Goal: Book appointment/travel/reservation

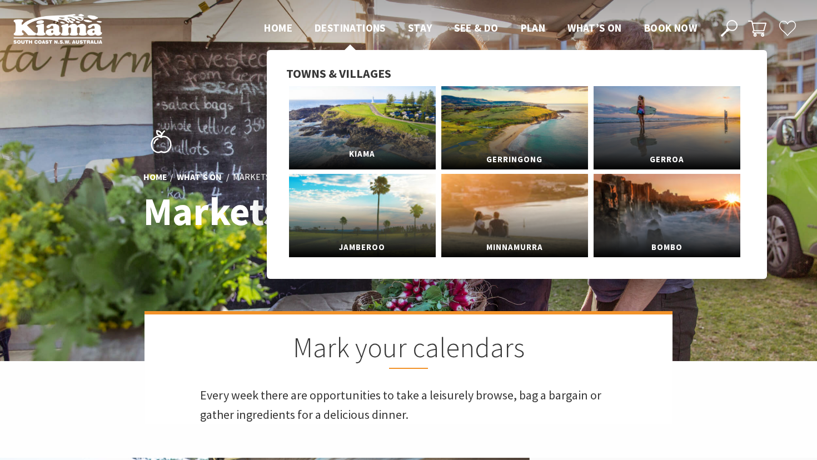
click at [341, 107] on link "Kiama" at bounding box center [362, 127] width 147 height 83
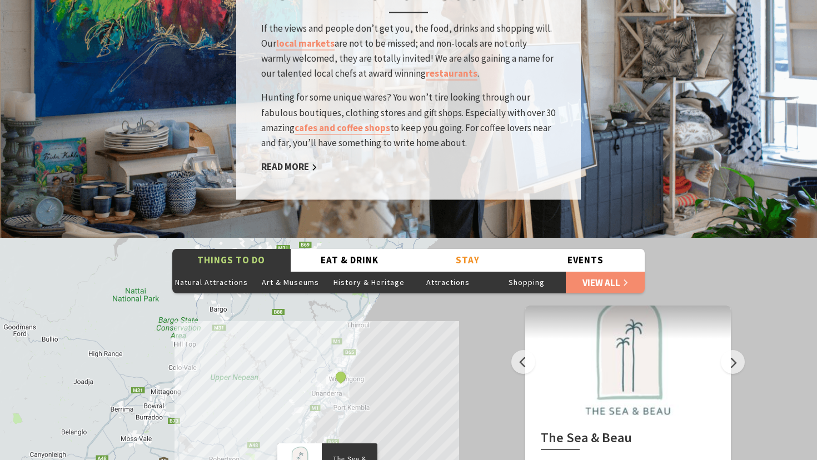
scroll to position [1773, 0]
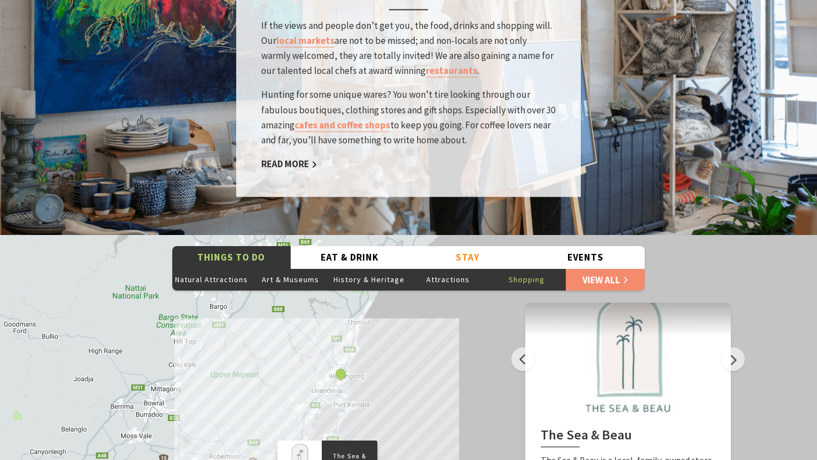
click at [525, 268] on button "Shopping" at bounding box center [526, 279] width 79 height 22
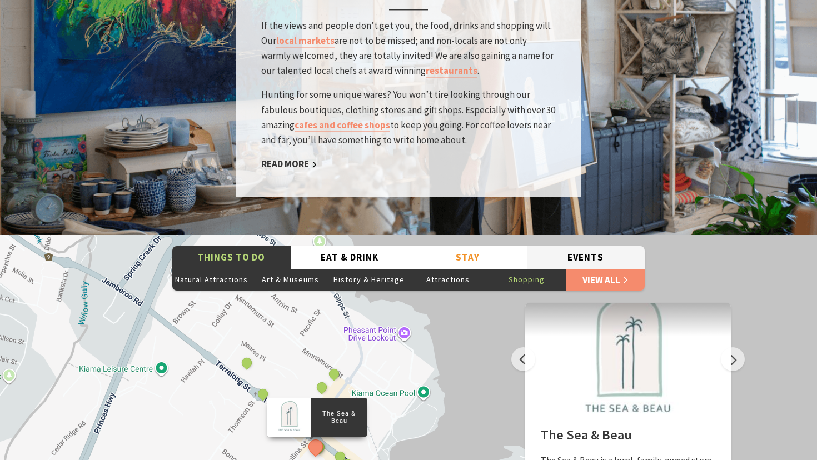
click at [590, 246] on button "Events" at bounding box center [586, 257] width 118 height 23
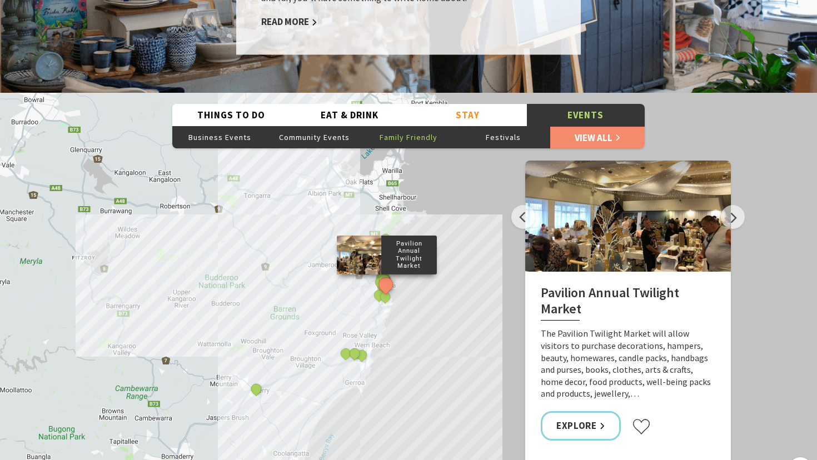
scroll to position [1954, 0]
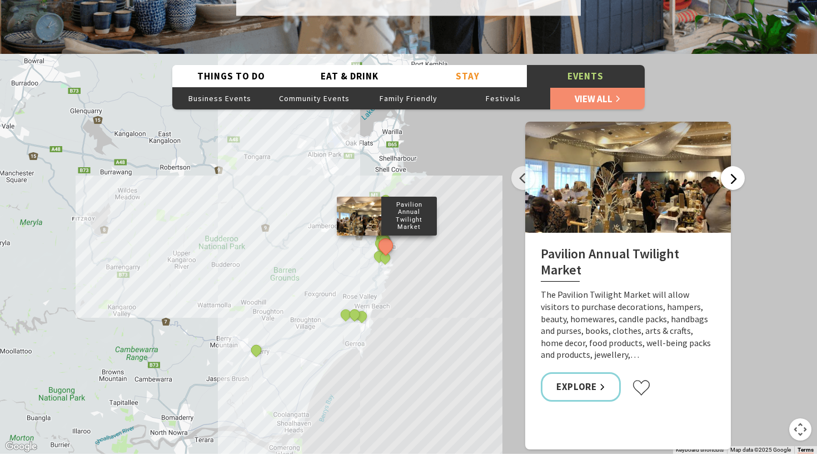
click at [731, 166] on button "Next" at bounding box center [733, 178] width 24 height 24
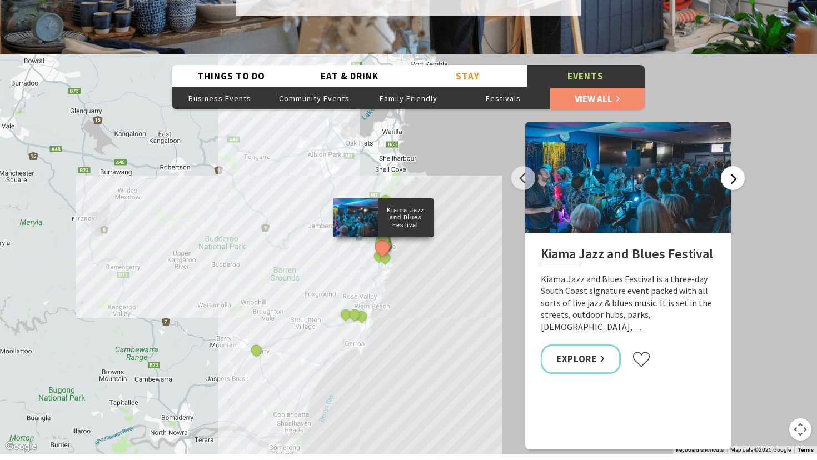
click at [731, 166] on button "Next" at bounding box center [733, 178] width 24 height 24
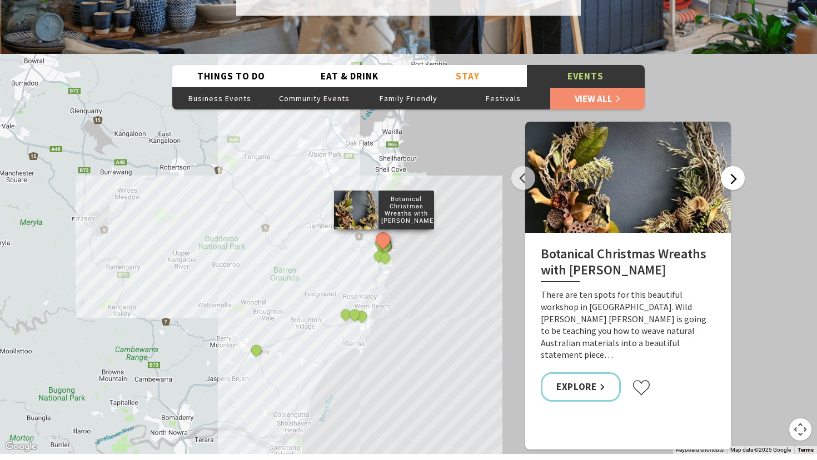
click at [731, 166] on button "Next" at bounding box center [733, 178] width 24 height 24
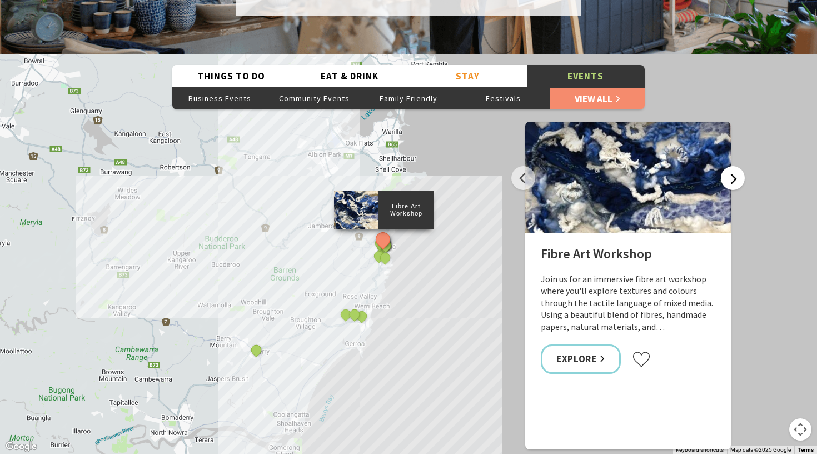
click at [731, 166] on button "Next" at bounding box center [733, 178] width 24 height 24
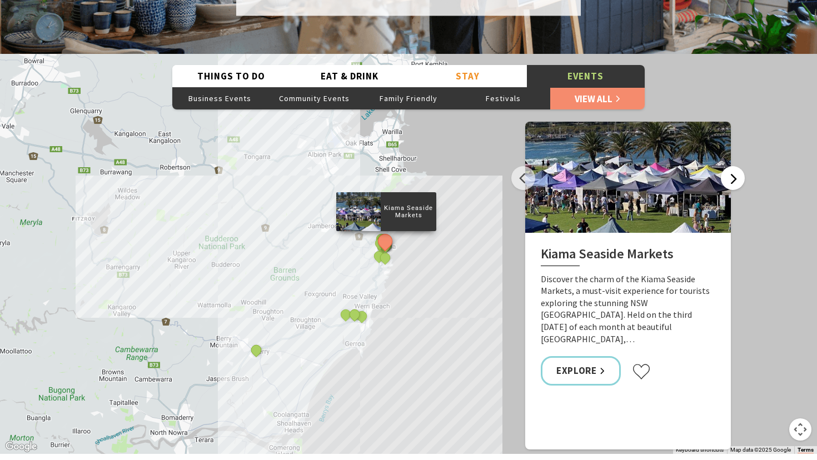
click at [731, 166] on button "Next" at bounding box center [733, 178] width 24 height 24
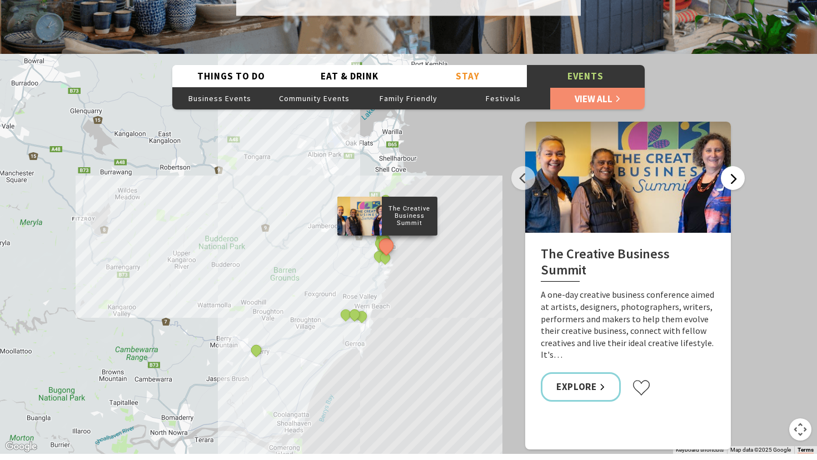
click at [731, 166] on button "Next" at bounding box center [733, 178] width 24 height 24
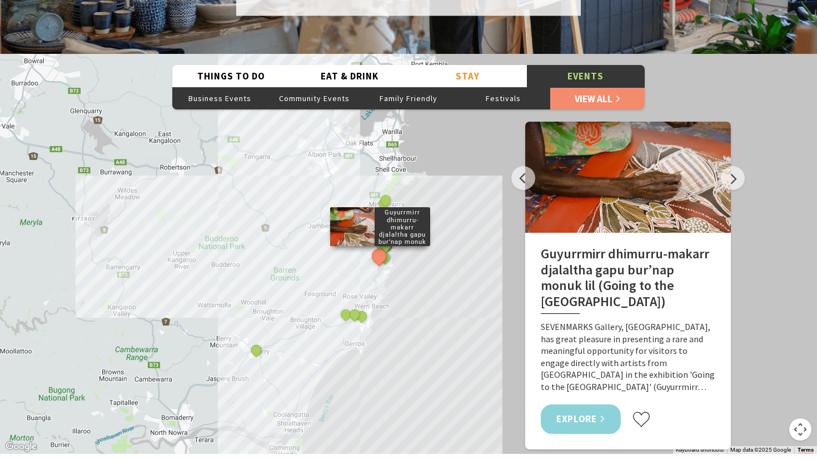
click at [592, 405] on link "Explore" at bounding box center [581, 419] width 80 height 29
click at [736, 166] on button "Next" at bounding box center [733, 178] width 24 height 24
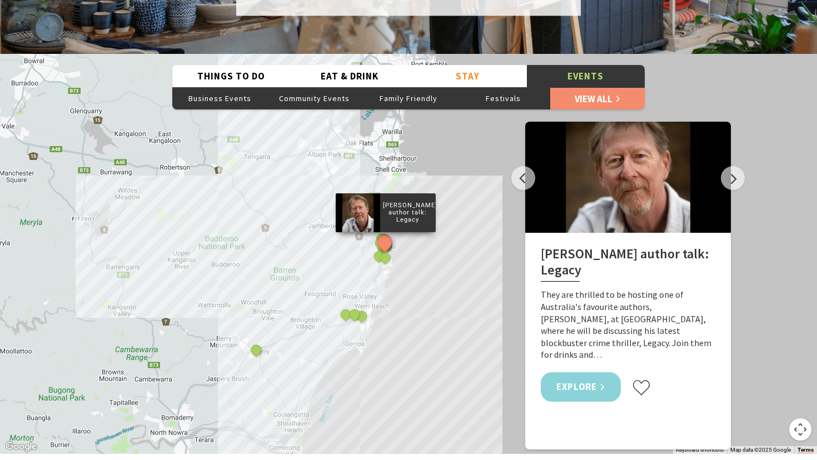
click at [580, 372] on link "Explore" at bounding box center [581, 386] width 80 height 29
click at [733, 166] on button "Next" at bounding box center [733, 178] width 24 height 24
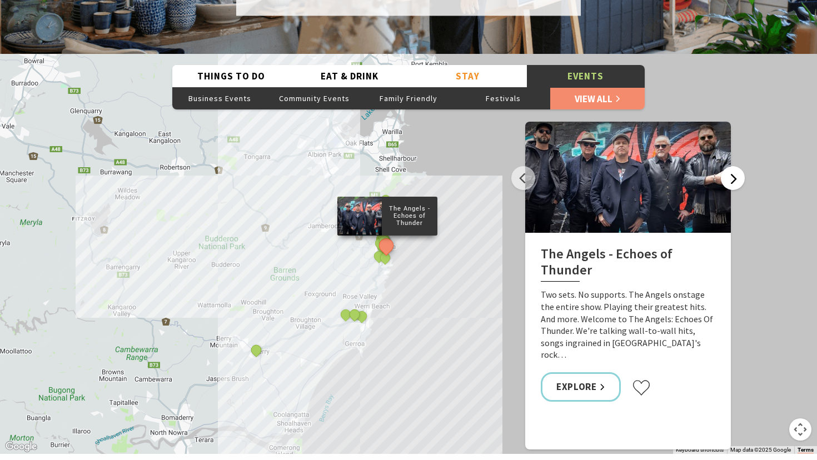
click at [733, 166] on button "Next" at bounding box center [733, 178] width 24 height 24
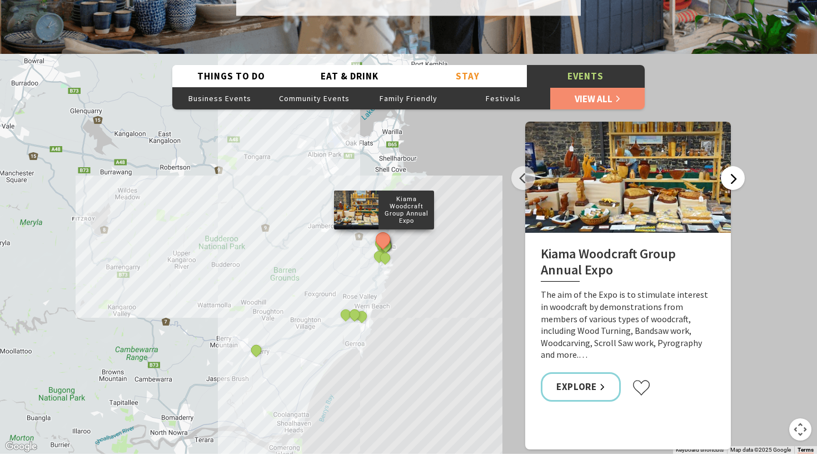
click at [734, 166] on button "Next" at bounding box center [733, 178] width 24 height 24
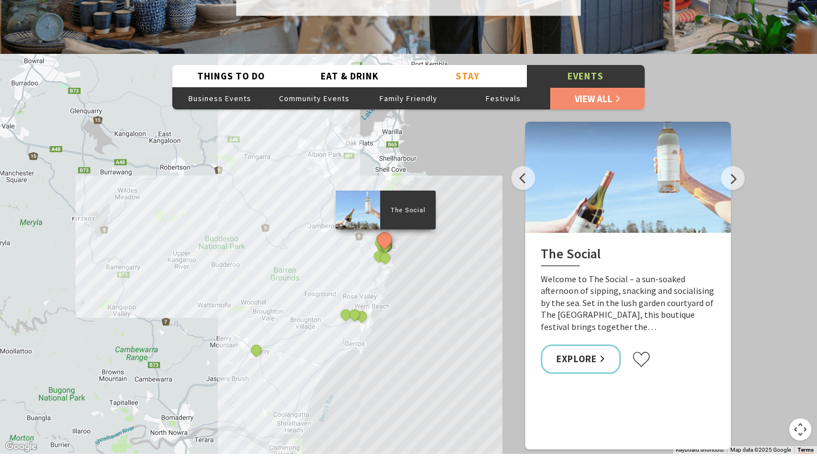
click at [637, 173] on div at bounding box center [628, 177] width 206 height 111
click at [576, 344] on link "Explore" at bounding box center [581, 358] width 80 height 29
click at [738, 166] on button "Next" at bounding box center [733, 178] width 24 height 24
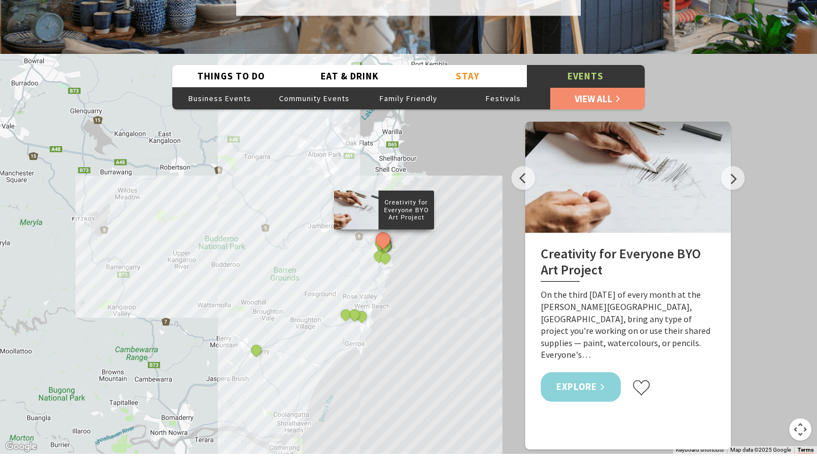
click at [575, 372] on link "Explore" at bounding box center [581, 386] width 80 height 29
click at [731, 166] on button "Next" at bounding box center [733, 178] width 24 height 24
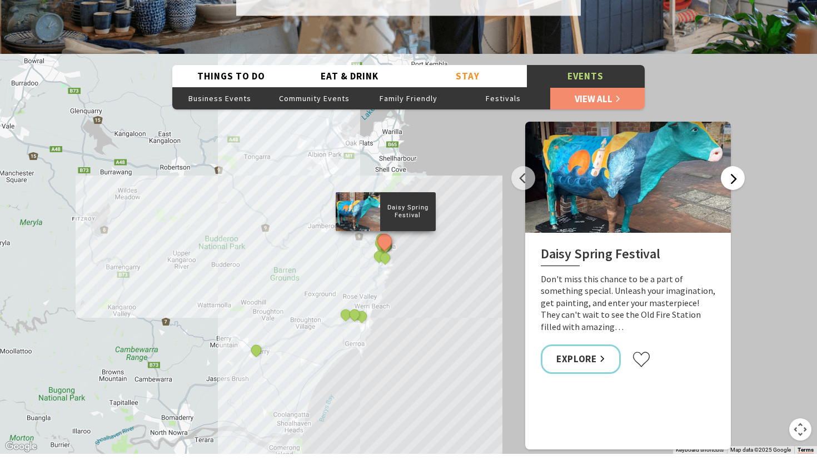
click at [735, 166] on button "Next" at bounding box center [733, 178] width 24 height 24
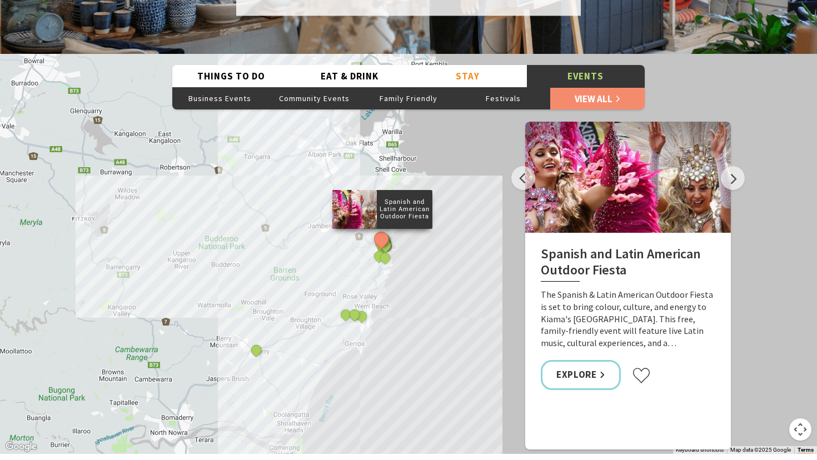
click at [620, 157] on div at bounding box center [628, 177] width 206 height 111
click at [737, 166] on button "Next" at bounding box center [733, 178] width 24 height 24
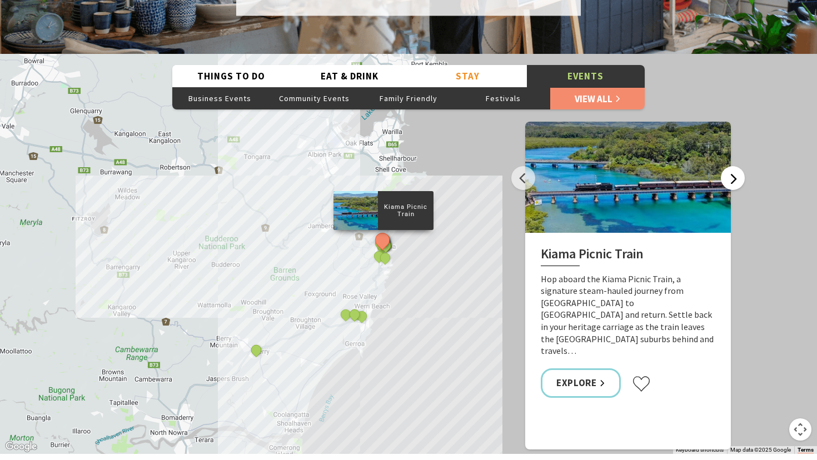
click at [736, 166] on button "Next" at bounding box center [733, 178] width 24 height 24
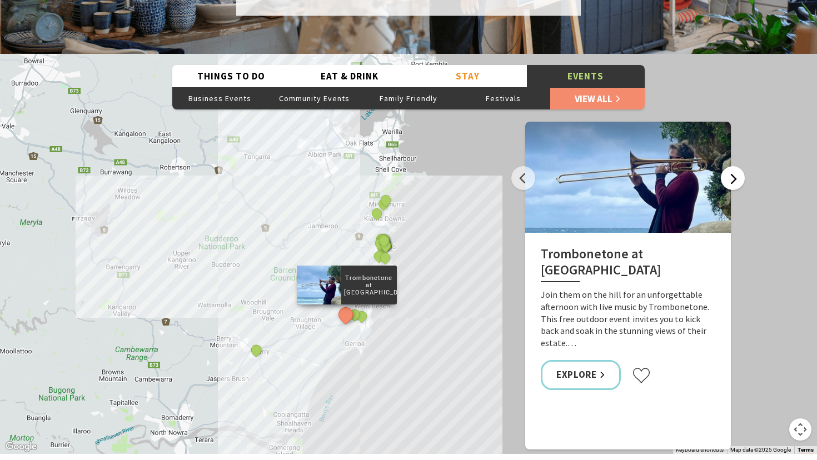
click at [736, 166] on button "Next" at bounding box center [733, 178] width 24 height 24
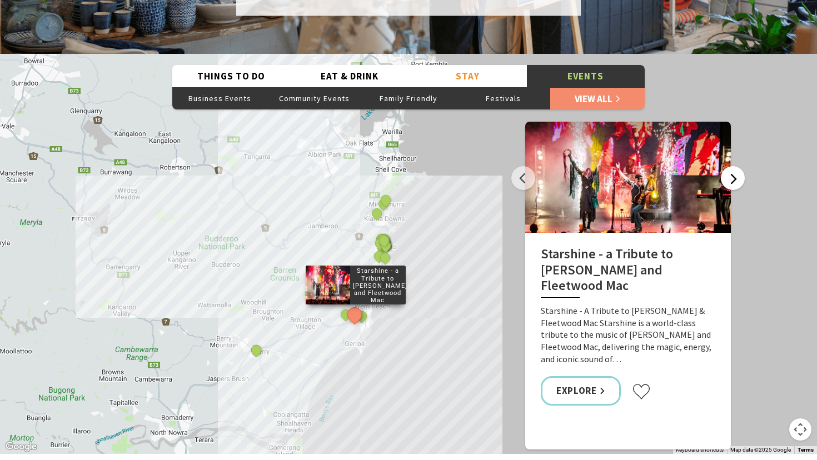
click at [733, 166] on button "Next" at bounding box center [733, 178] width 24 height 24
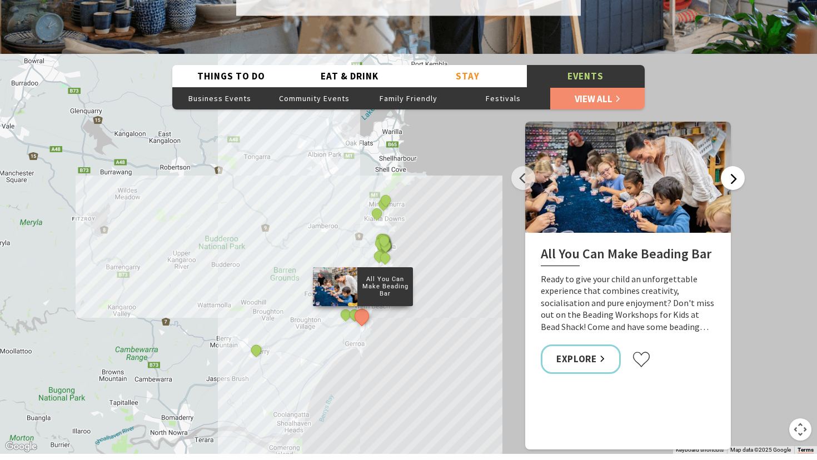
click at [733, 166] on button "Next" at bounding box center [733, 178] width 24 height 24
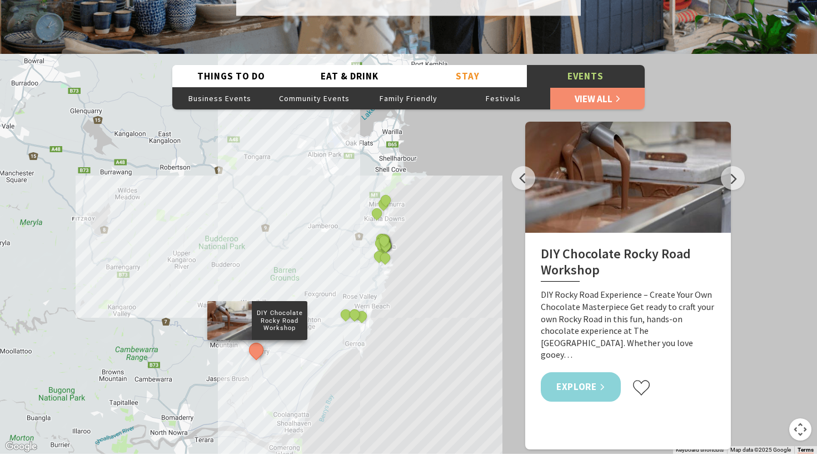
click at [597, 372] on link "Explore" at bounding box center [581, 386] width 80 height 29
click at [502, 87] on button "Festivals" at bounding box center [503, 98] width 94 height 22
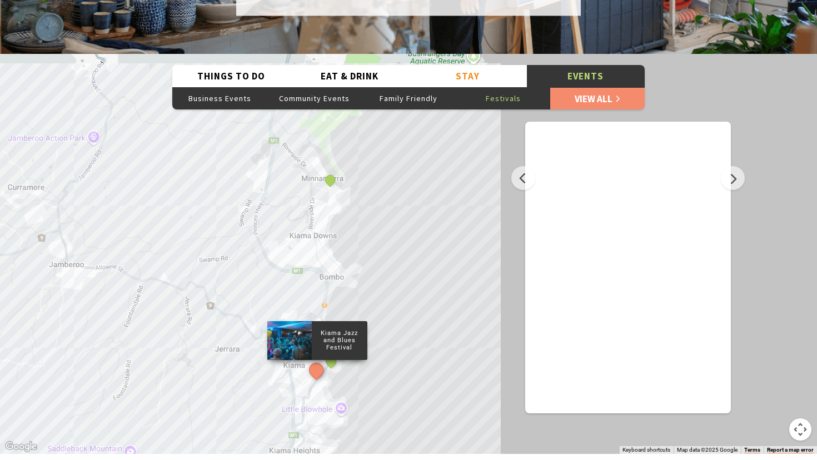
click at [323, 328] on p "Kiama Jazz and Blues Festival" at bounding box center [340, 341] width 56 height 26
click at [602, 87] on link "View All" at bounding box center [597, 98] width 94 height 22
click at [235, 65] on button "Things To Do" at bounding box center [231, 76] width 118 height 23
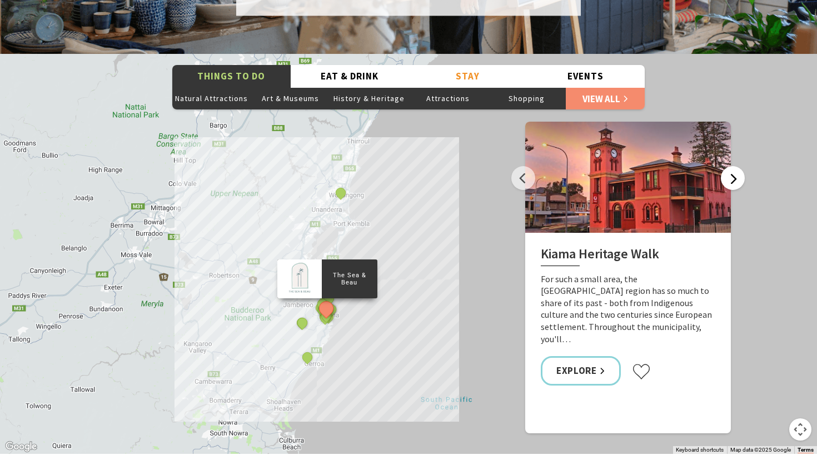
click at [736, 166] on button "Next" at bounding box center [733, 178] width 24 height 24
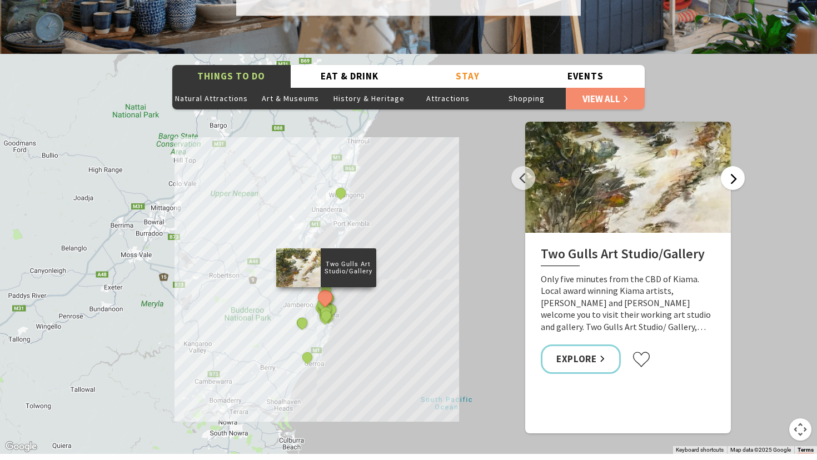
click at [736, 166] on button "Next" at bounding box center [733, 178] width 24 height 24
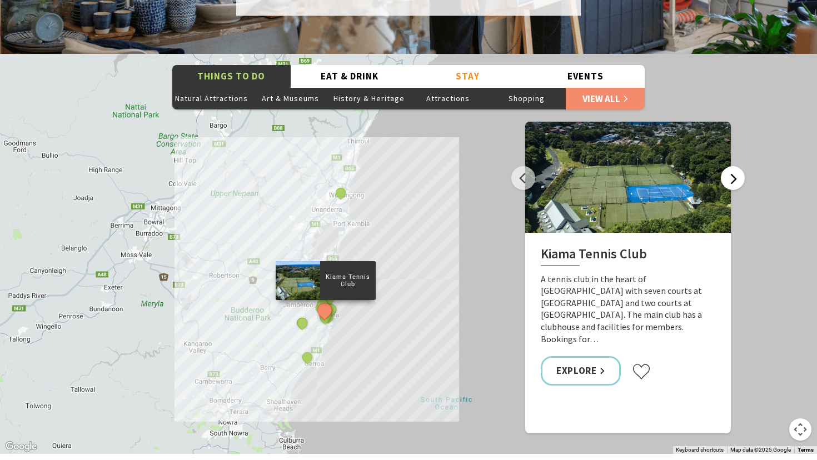
click at [736, 166] on button "Next" at bounding box center [733, 178] width 24 height 24
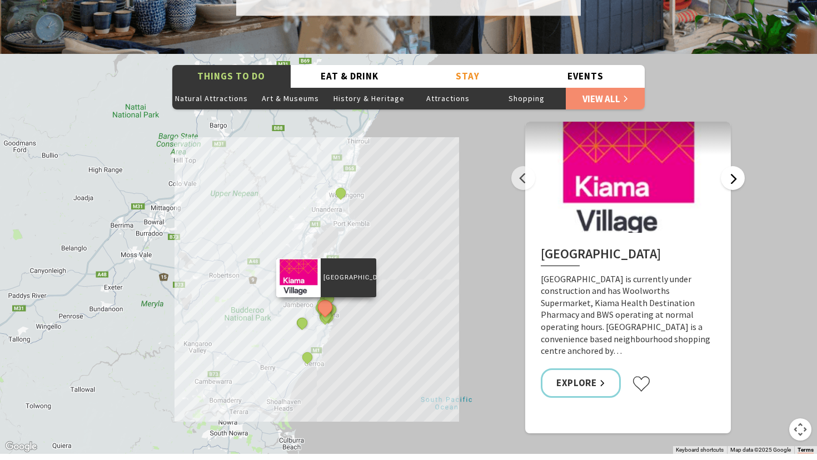
click at [736, 166] on button "Next" at bounding box center [733, 178] width 24 height 24
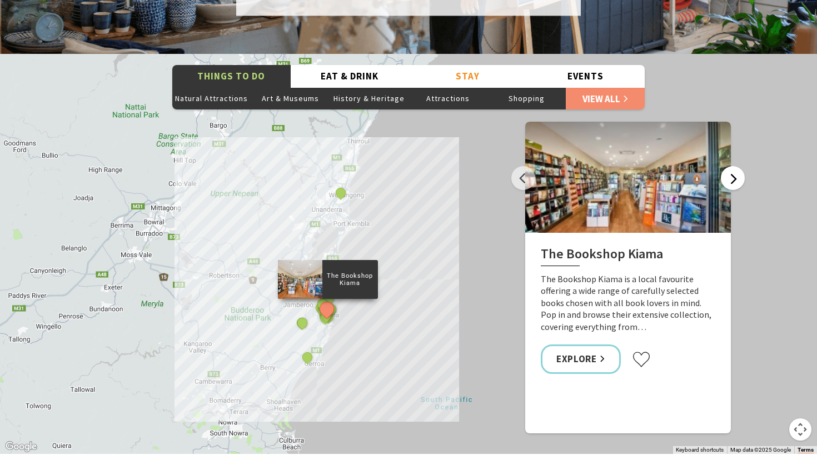
click at [736, 166] on button "Next" at bounding box center [733, 178] width 24 height 24
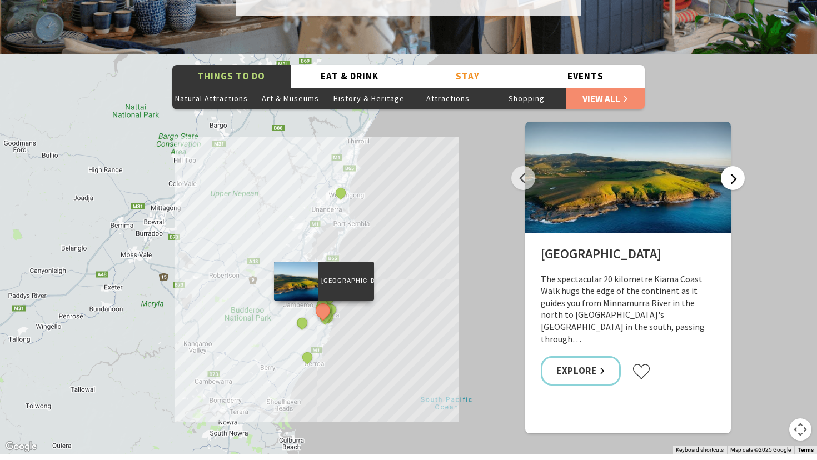
click at [736, 166] on button "Next" at bounding box center [733, 178] width 24 height 24
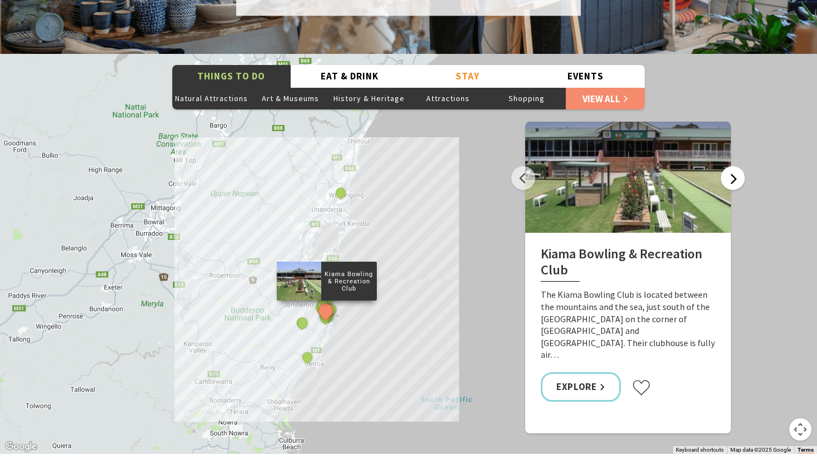
click at [736, 166] on button "Next" at bounding box center [733, 178] width 24 height 24
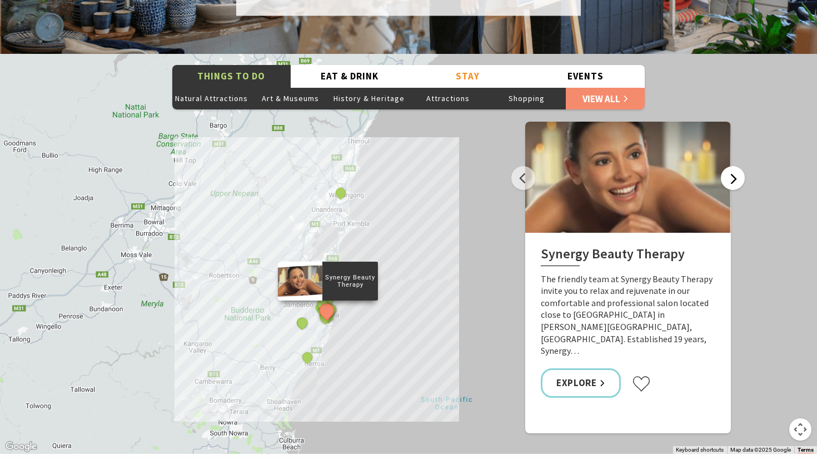
click at [736, 166] on button "Next" at bounding box center [733, 178] width 24 height 24
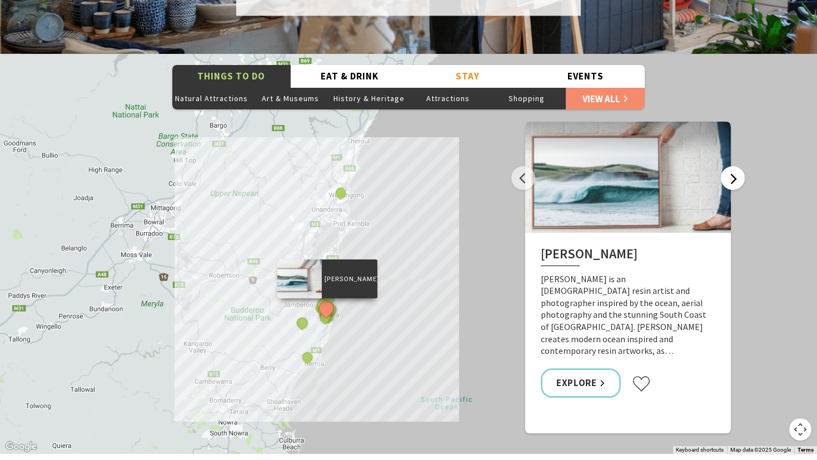
click at [736, 166] on button "Next" at bounding box center [733, 178] width 24 height 24
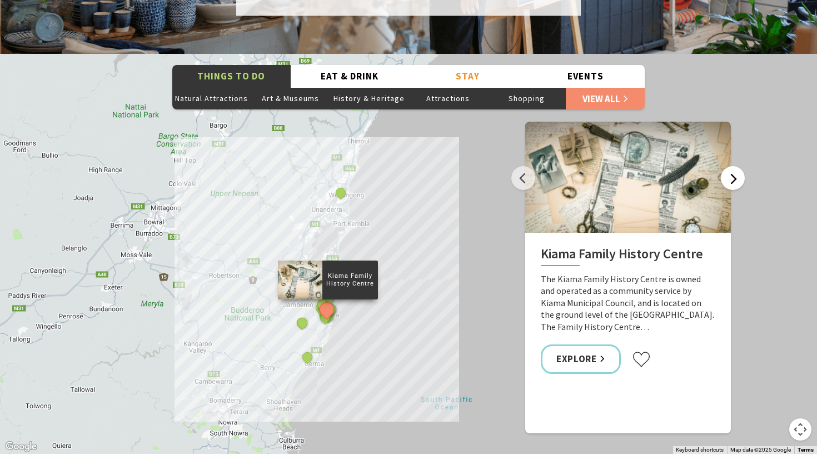
click at [737, 166] on button "Next" at bounding box center [733, 178] width 24 height 24
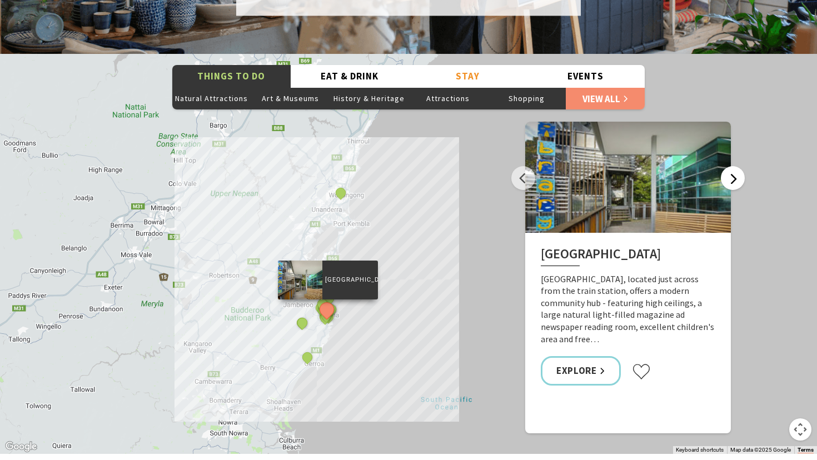
click at [737, 166] on button "Next" at bounding box center [733, 178] width 24 height 24
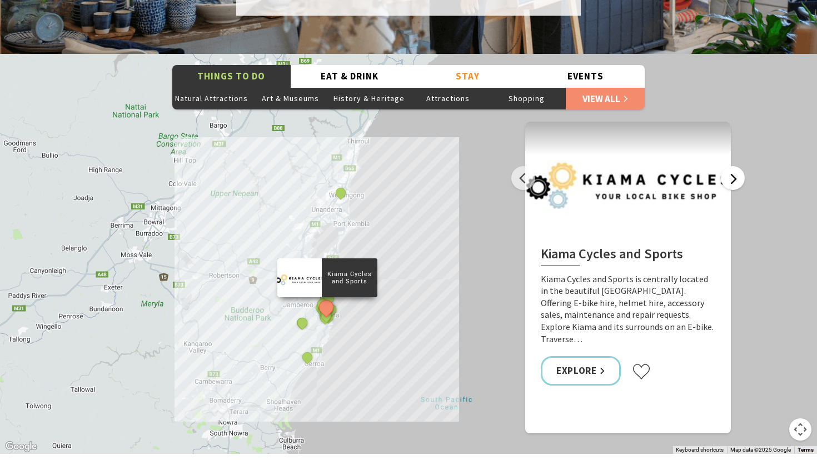
click at [737, 166] on button "Next" at bounding box center [733, 178] width 24 height 24
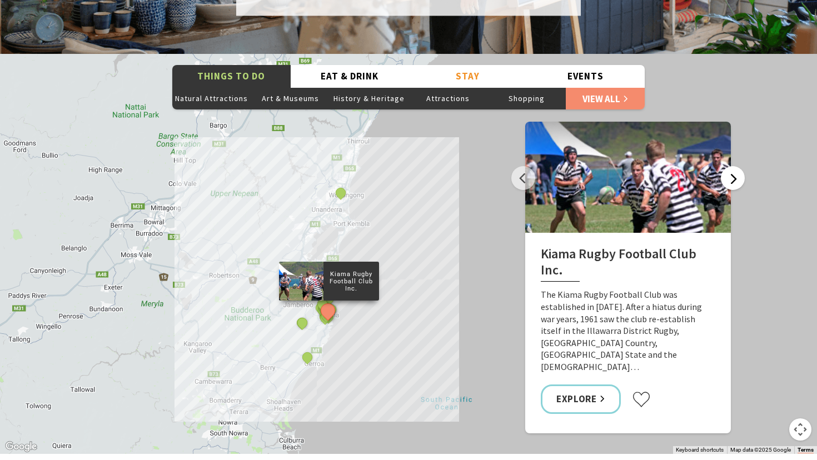
click at [737, 166] on button "Next" at bounding box center [733, 178] width 24 height 24
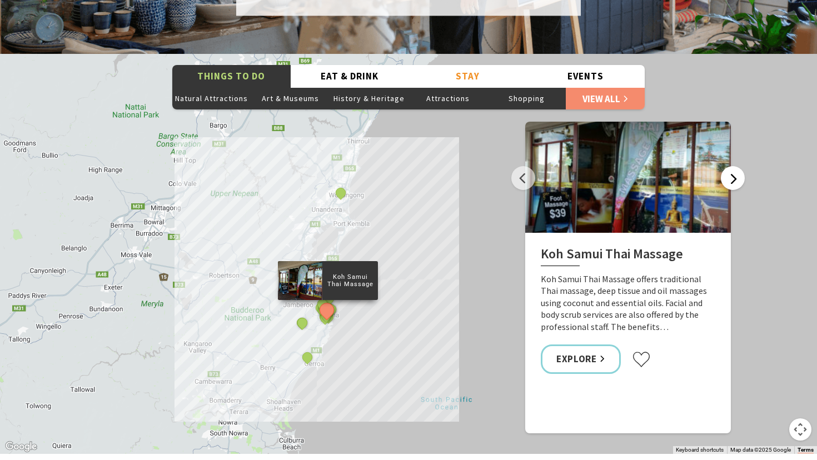
click at [737, 166] on button "Next" at bounding box center [733, 178] width 24 height 24
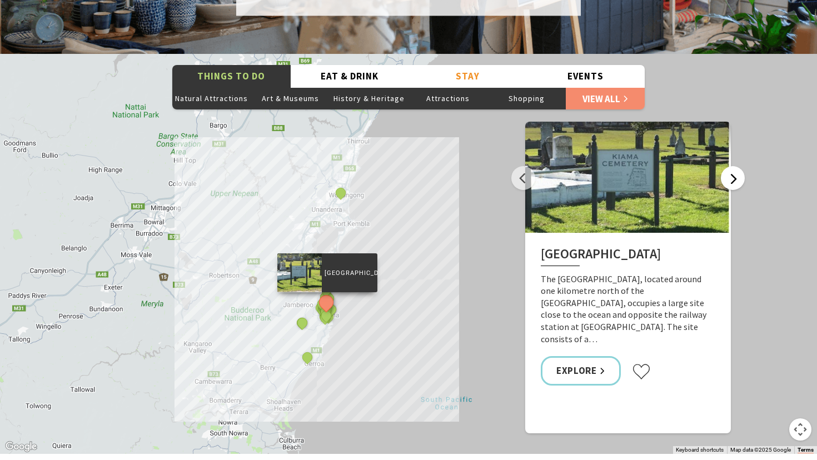
click at [729, 166] on button "Next" at bounding box center [733, 178] width 24 height 24
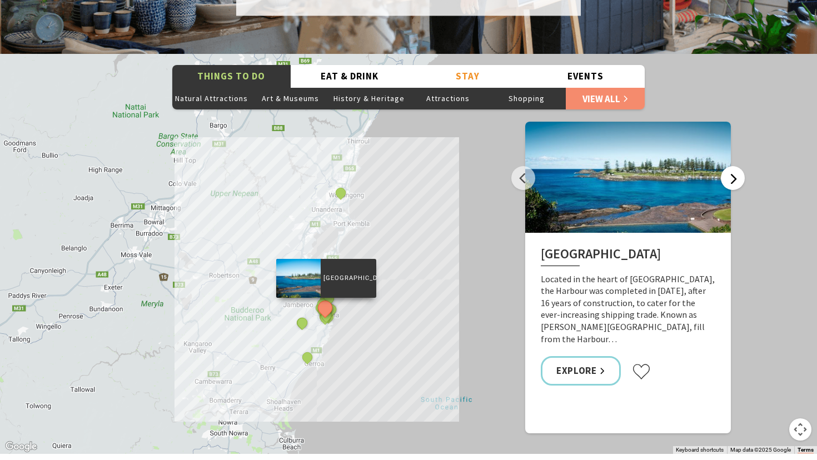
click at [729, 166] on button "Next" at bounding box center [733, 178] width 24 height 24
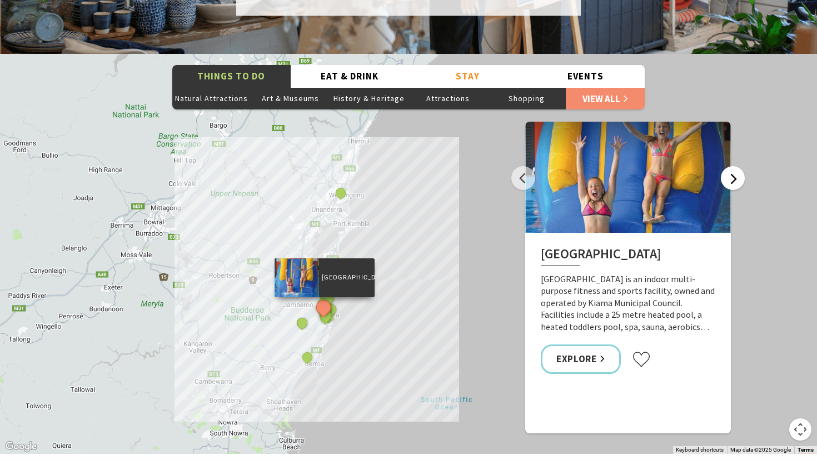
click at [729, 166] on button "Next" at bounding box center [733, 178] width 24 height 24
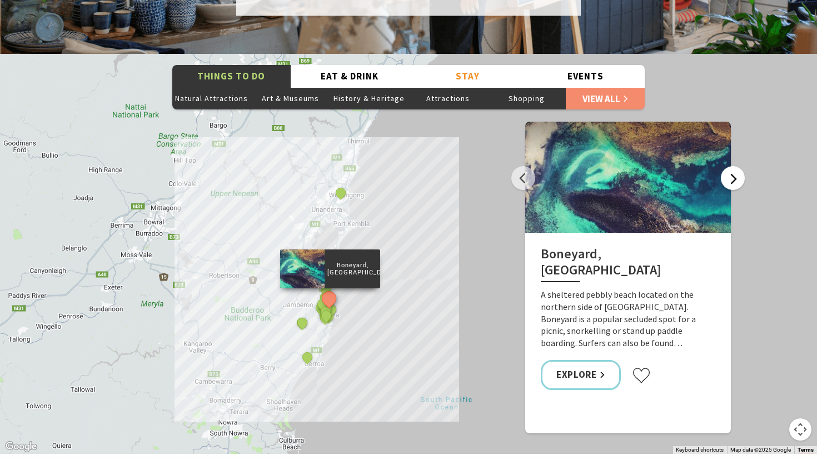
click at [729, 166] on button "Next" at bounding box center [733, 178] width 24 height 24
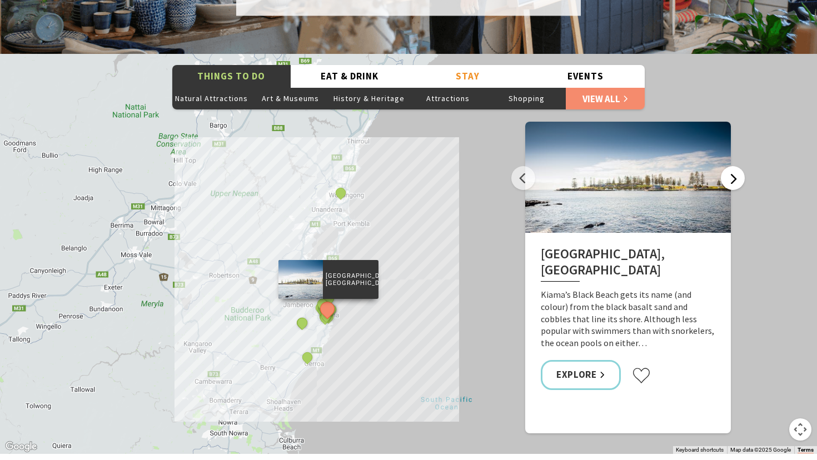
click at [729, 166] on button "Next" at bounding box center [733, 178] width 24 height 24
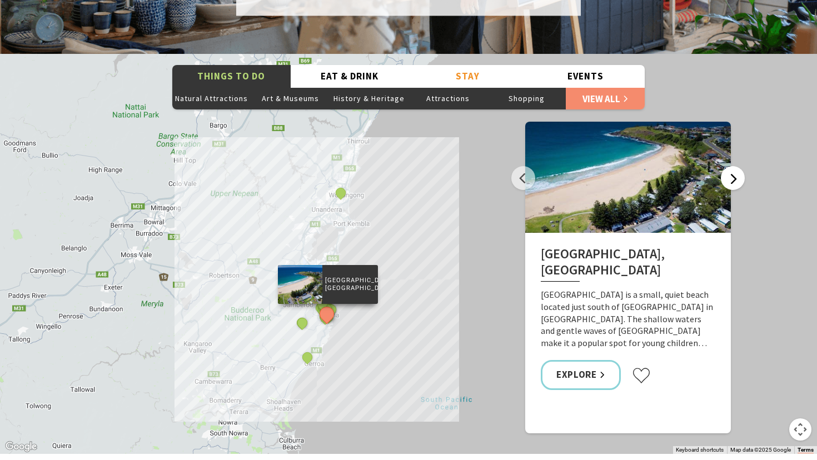
click at [729, 166] on button "Next" at bounding box center [733, 178] width 24 height 24
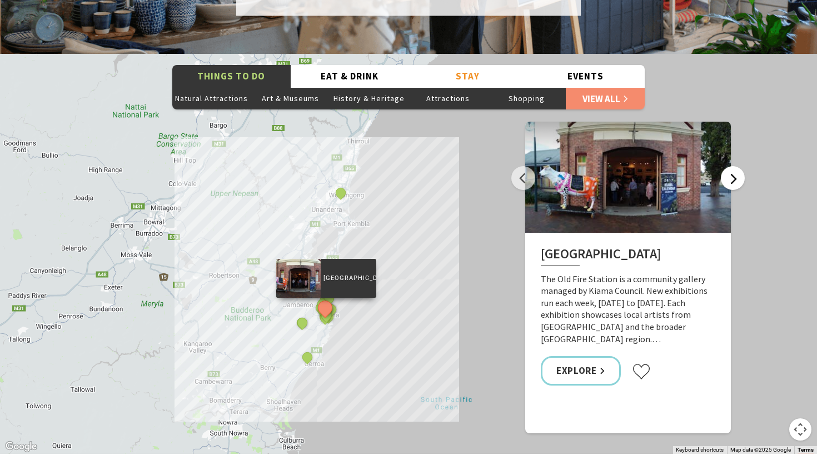
click at [730, 166] on button "Next" at bounding box center [733, 178] width 24 height 24
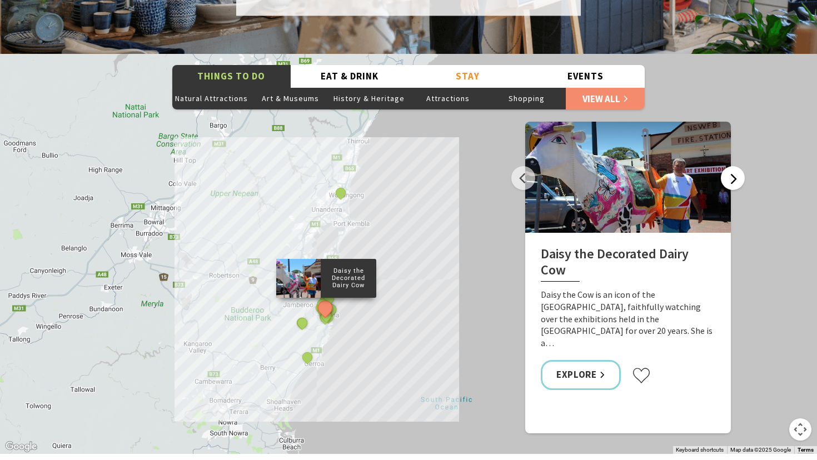
click at [730, 166] on button "Next" at bounding box center [733, 178] width 24 height 24
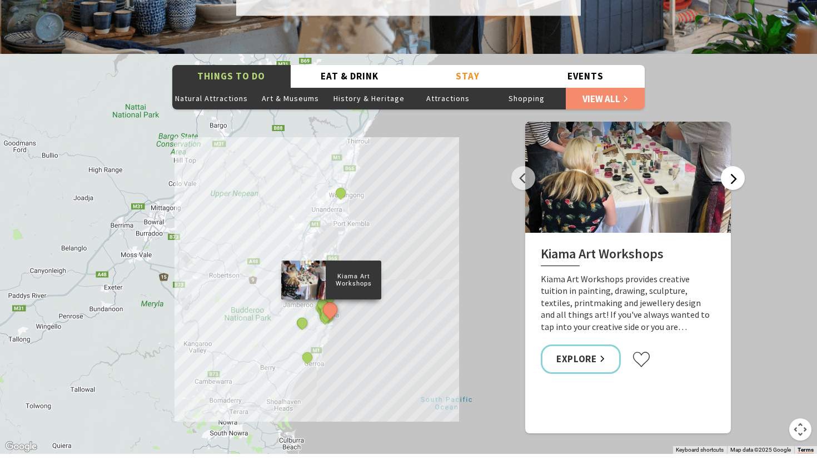
click at [732, 166] on button "Next" at bounding box center [733, 178] width 24 height 24
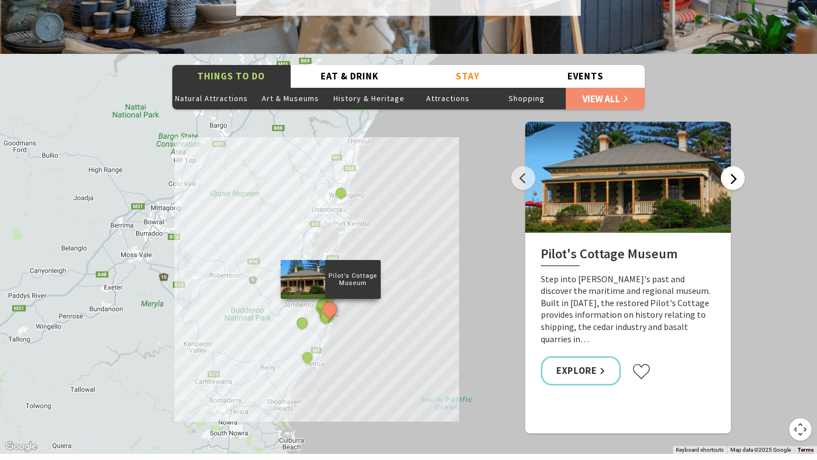
click at [732, 166] on button "Next" at bounding box center [733, 178] width 24 height 24
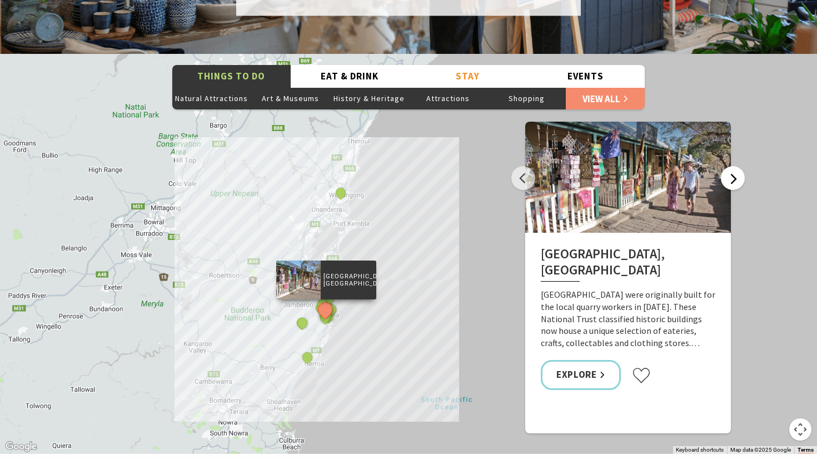
click at [732, 166] on button "Next" at bounding box center [733, 178] width 24 height 24
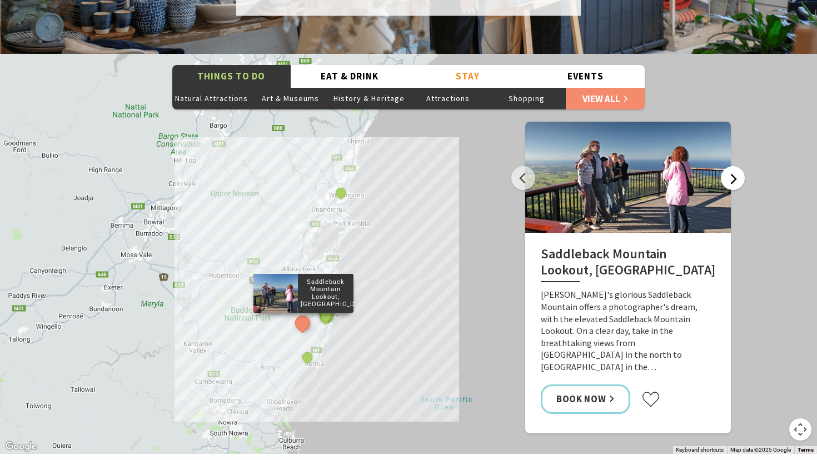
click at [732, 166] on button "Next" at bounding box center [733, 178] width 24 height 24
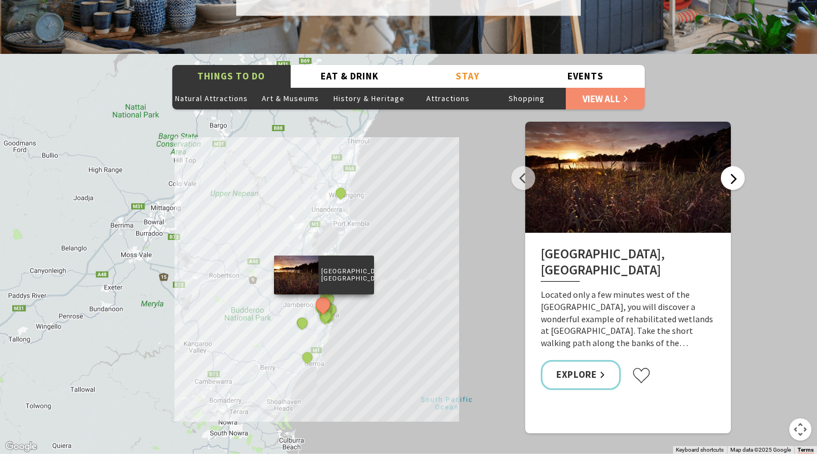
click at [732, 166] on button "Next" at bounding box center [733, 178] width 24 height 24
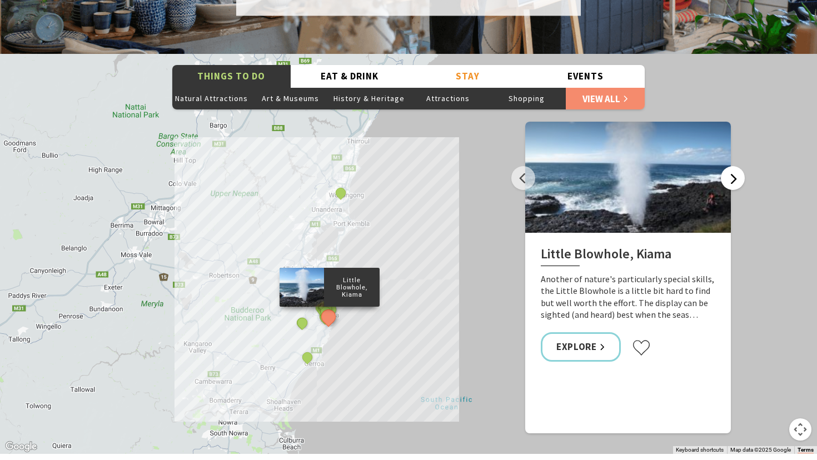
click at [732, 166] on button "Next" at bounding box center [733, 178] width 24 height 24
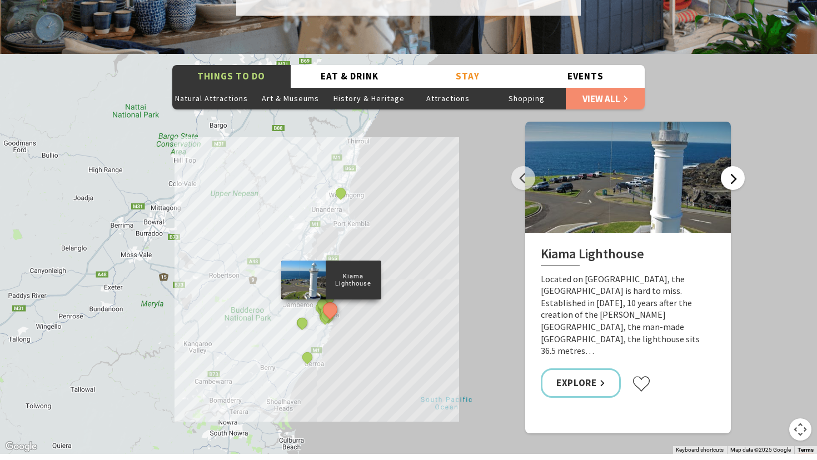
click at [732, 166] on button "Next" at bounding box center [733, 178] width 24 height 24
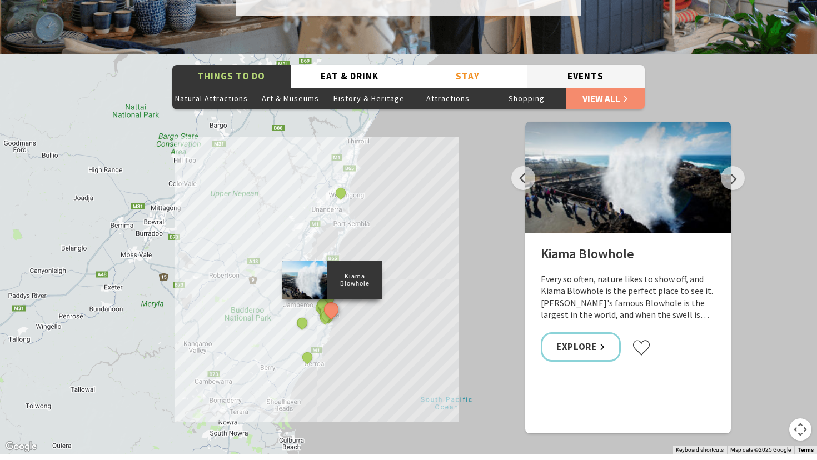
click at [596, 65] on button "Events" at bounding box center [586, 76] width 118 height 23
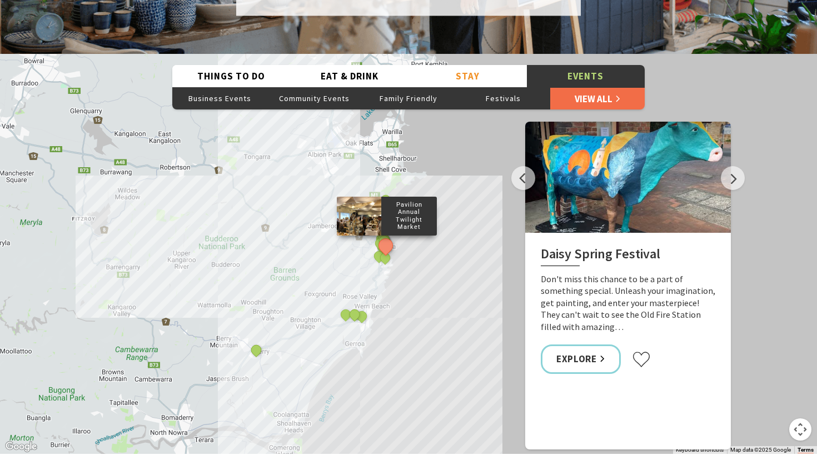
click at [586, 87] on link "View All" at bounding box center [597, 98] width 94 height 22
click at [733, 166] on button "Next" at bounding box center [733, 178] width 24 height 24
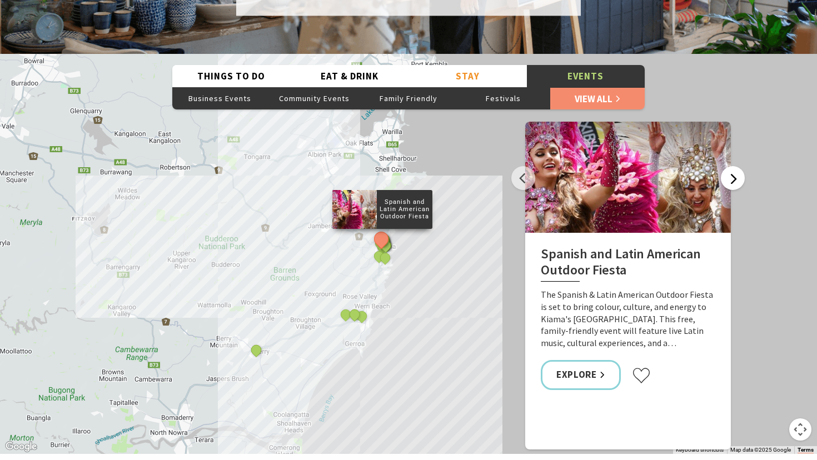
click at [733, 166] on button "Next" at bounding box center [733, 178] width 24 height 24
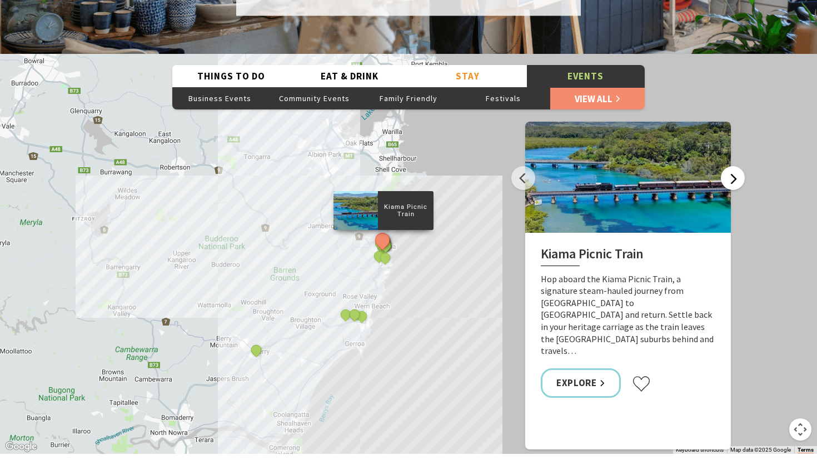
click at [733, 166] on button "Next" at bounding box center [733, 178] width 24 height 24
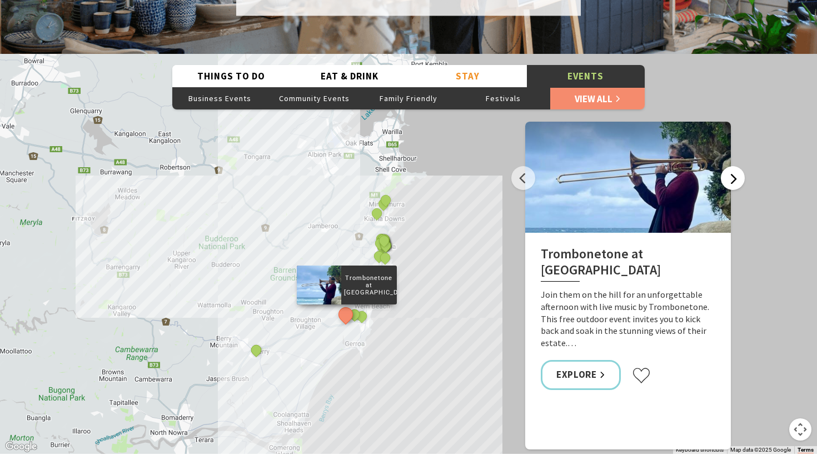
click at [733, 166] on button "Next" at bounding box center [733, 178] width 24 height 24
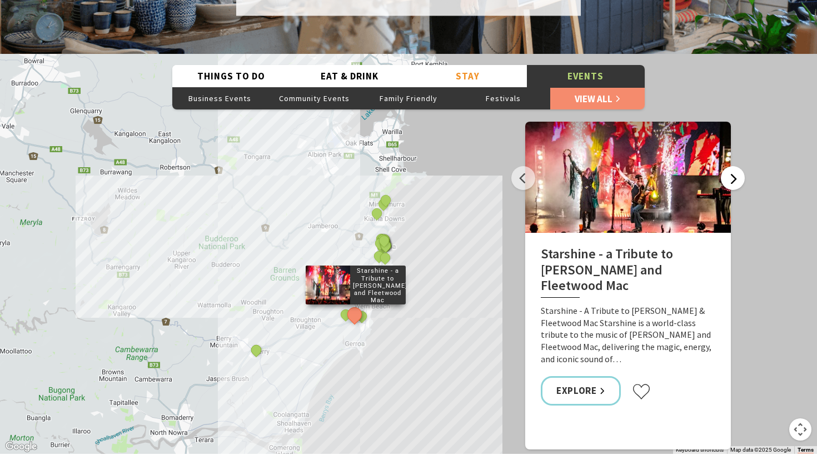
click at [733, 166] on button "Next" at bounding box center [733, 178] width 24 height 24
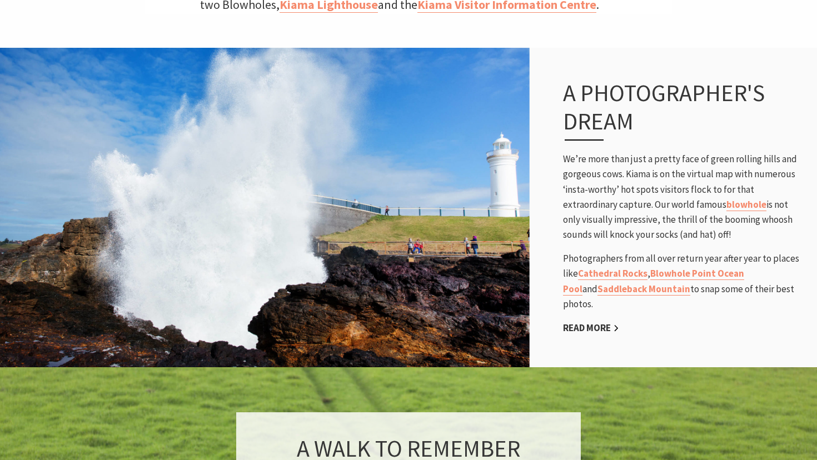
scroll to position [681, 0]
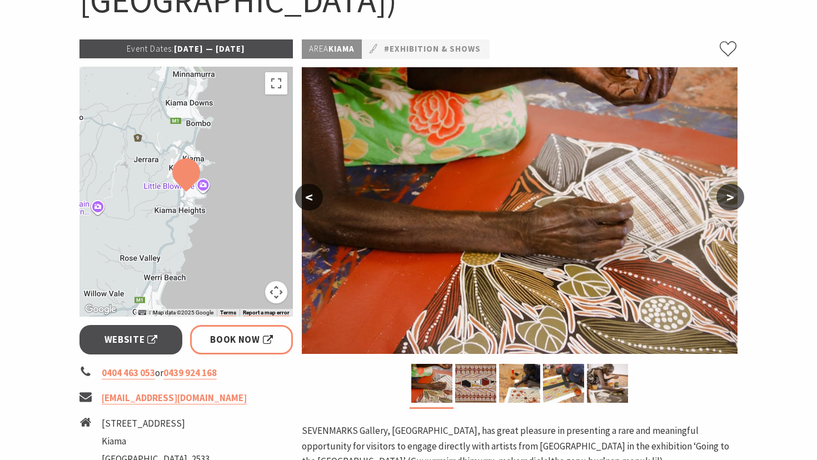
scroll to position [238, 0]
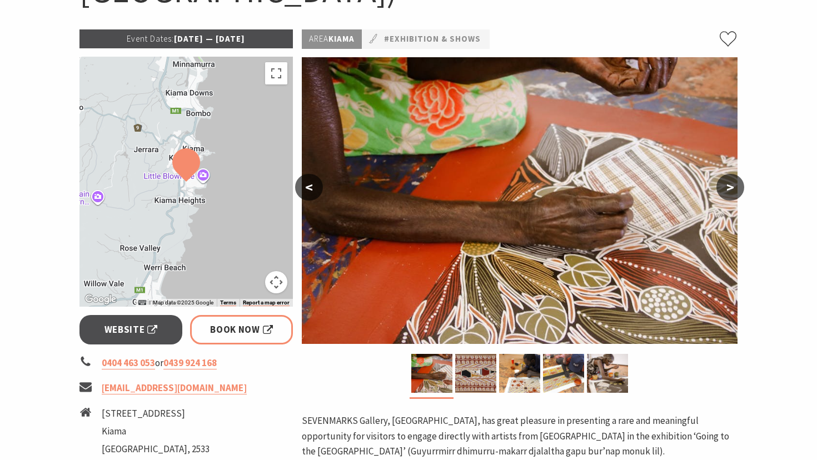
click at [729, 186] on button ">" at bounding box center [730, 187] width 28 height 27
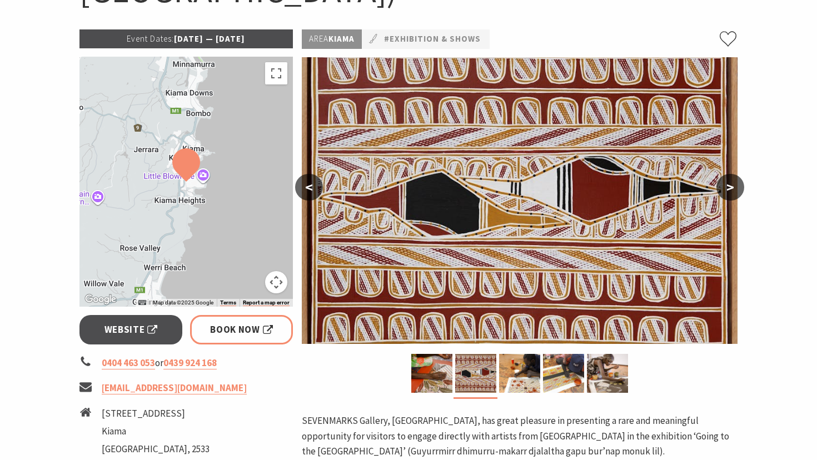
click at [729, 186] on button ">" at bounding box center [730, 187] width 28 height 27
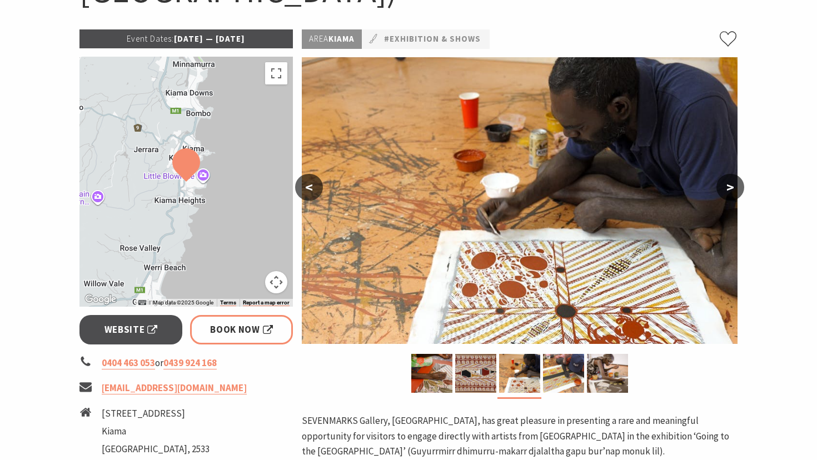
click at [729, 186] on button ">" at bounding box center [730, 187] width 28 height 27
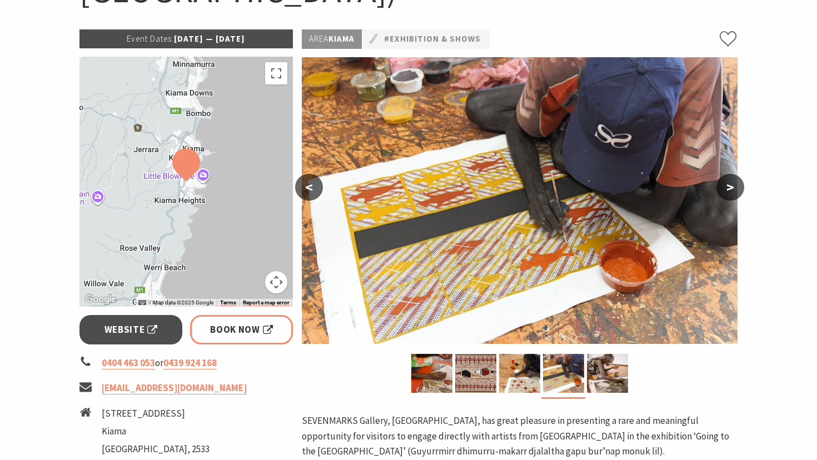
click at [729, 186] on button ">" at bounding box center [730, 187] width 28 height 27
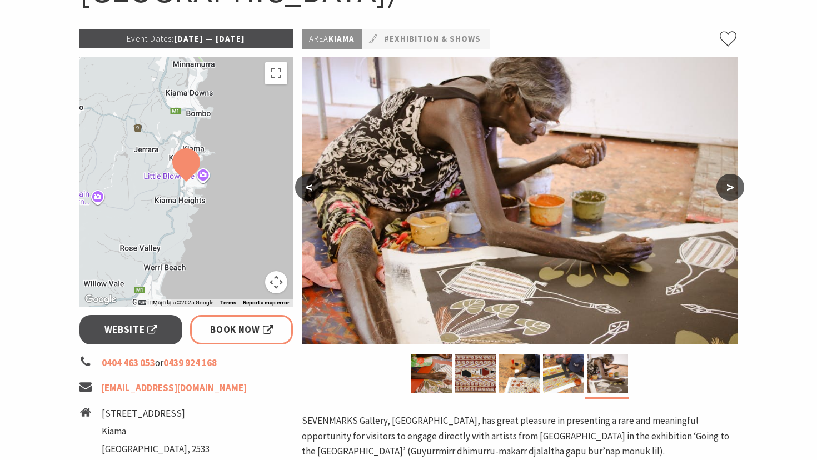
click at [729, 186] on button ">" at bounding box center [730, 187] width 28 height 27
click at [731, 186] on button ">" at bounding box center [730, 187] width 28 height 27
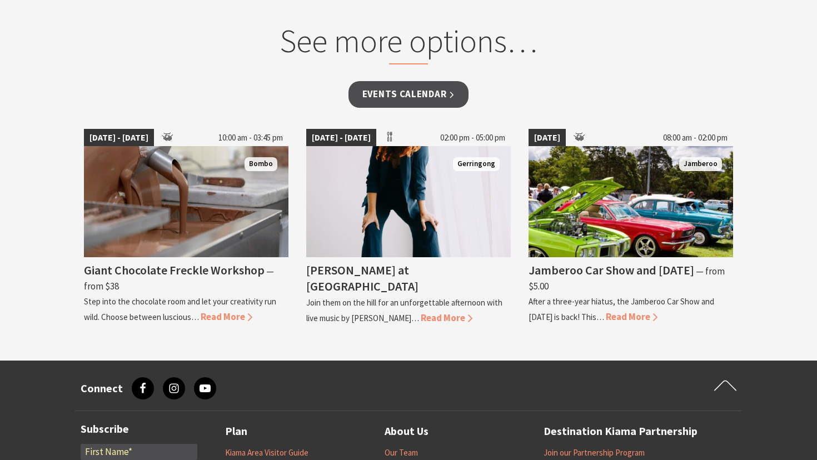
scroll to position [1116, 0]
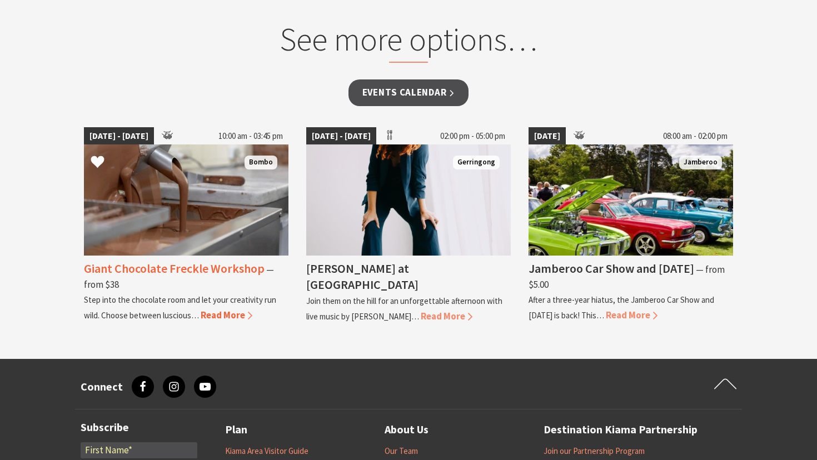
click at [211, 202] on img at bounding box center [186, 199] width 204 height 111
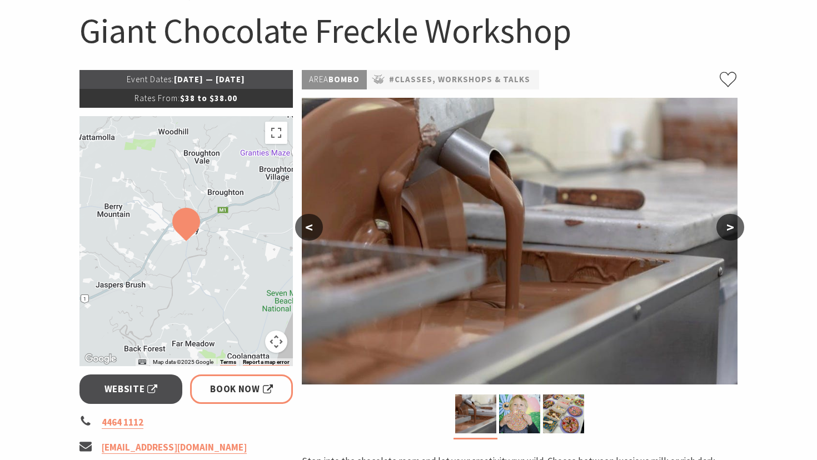
scroll to position [134, 0]
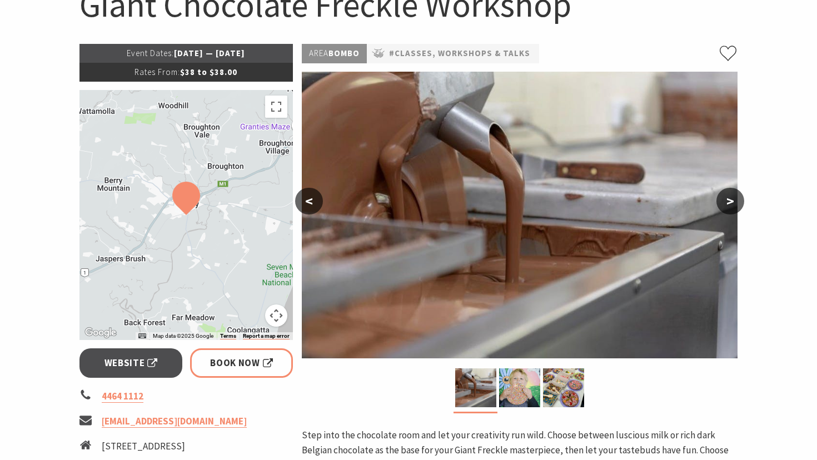
click at [730, 199] on button ">" at bounding box center [730, 201] width 28 height 27
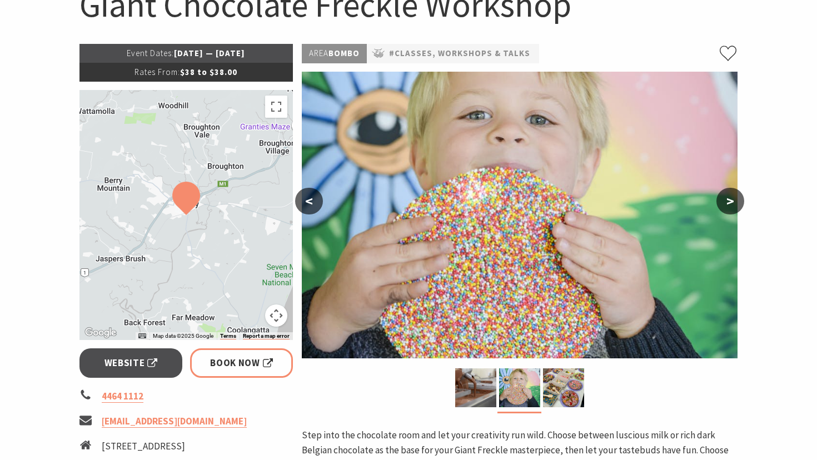
click at [730, 199] on button ">" at bounding box center [730, 201] width 28 height 27
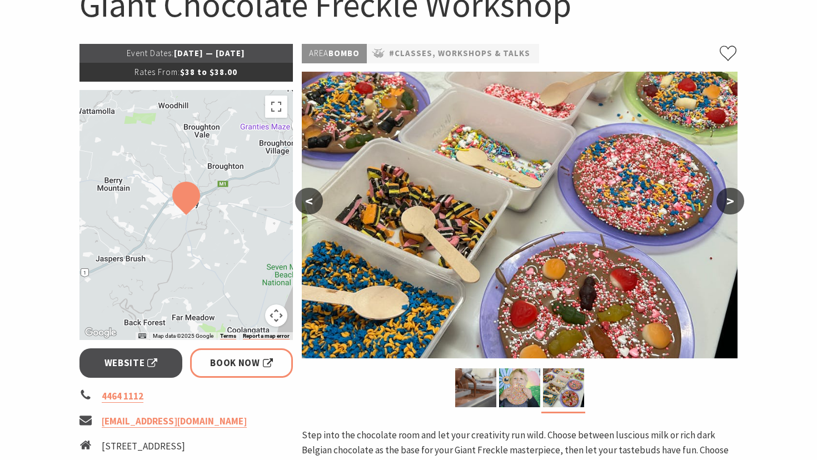
click at [730, 199] on button ">" at bounding box center [730, 201] width 28 height 27
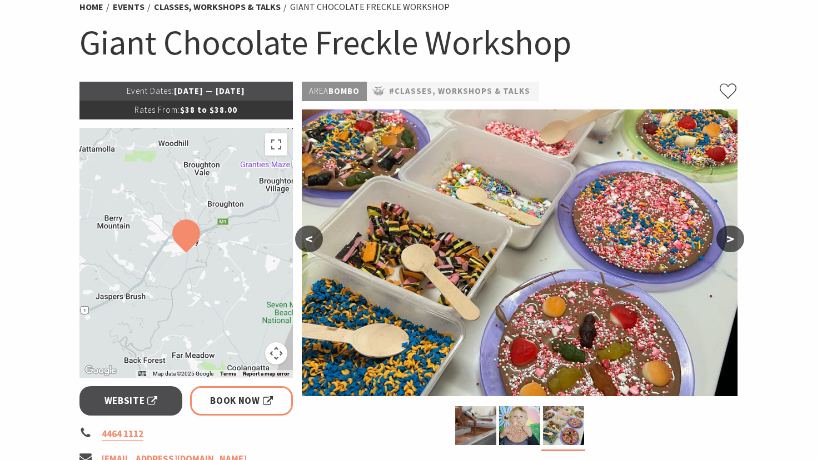
scroll to position [100, 0]
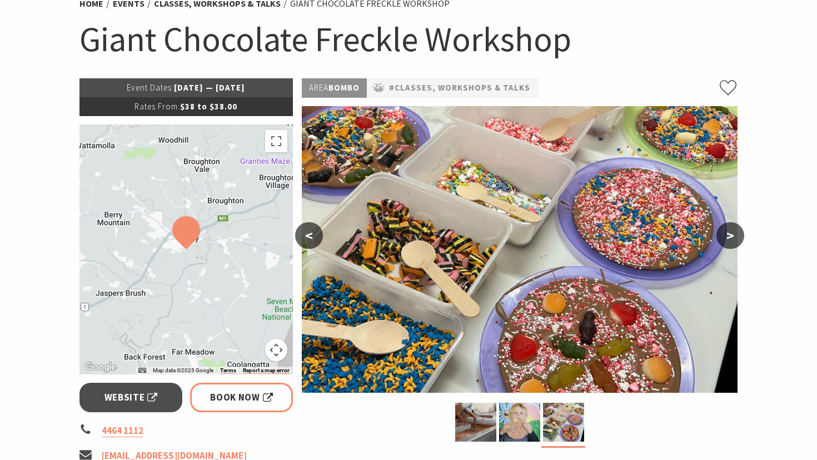
click at [309, 231] on button "<" at bounding box center [309, 235] width 28 height 27
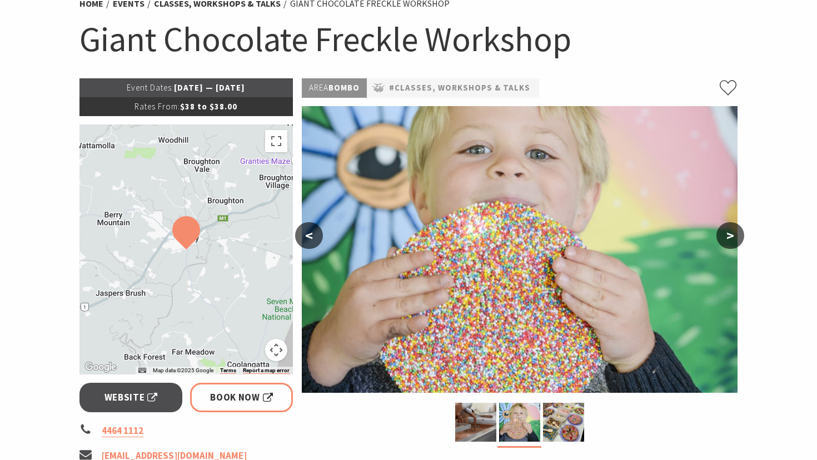
click at [309, 231] on button "<" at bounding box center [309, 235] width 28 height 27
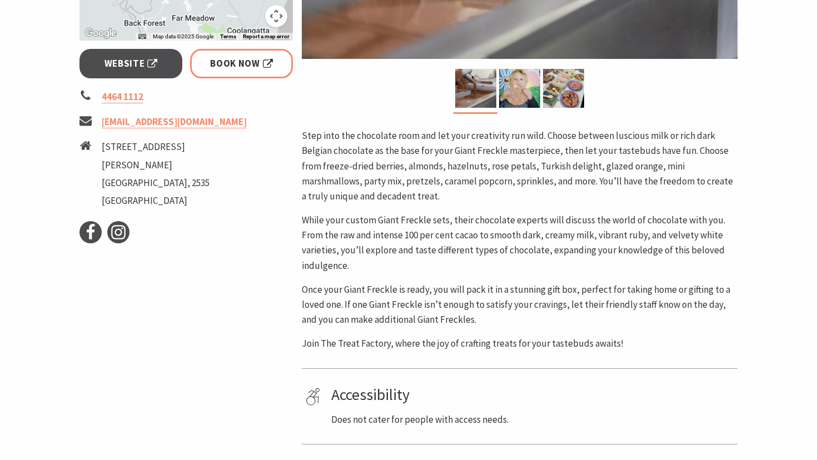
scroll to position [430, 0]
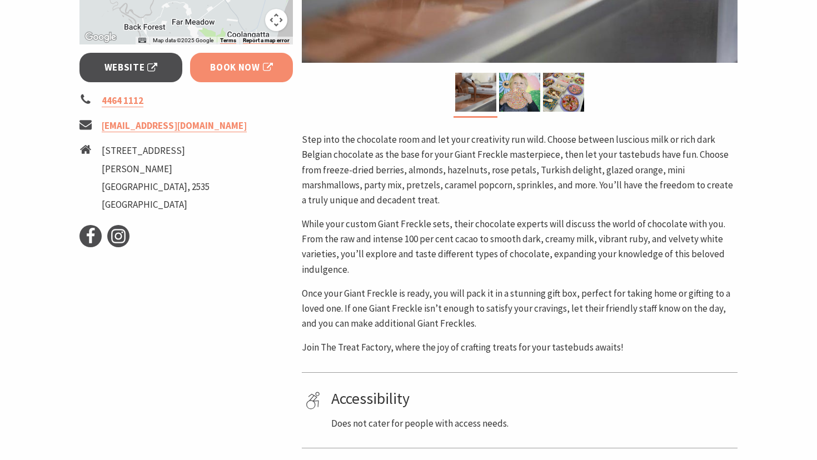
click at [236, 74] on span "Book Now" at bounding box center [241, 67] width 63 height 15
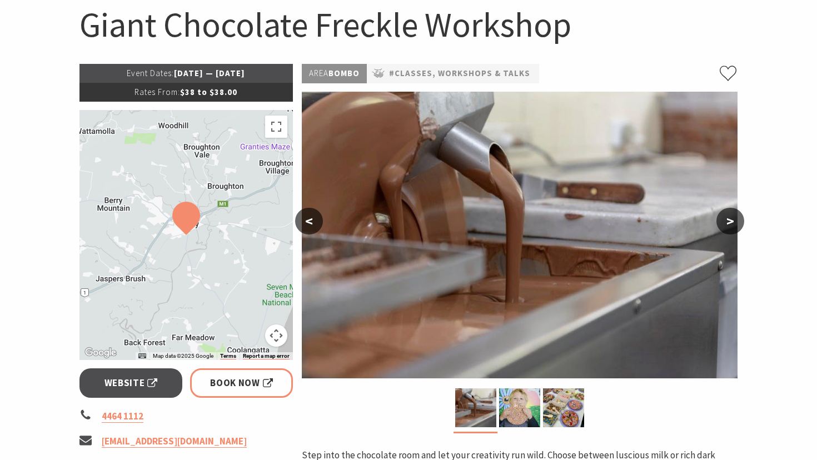
scroll to position [0, 0]
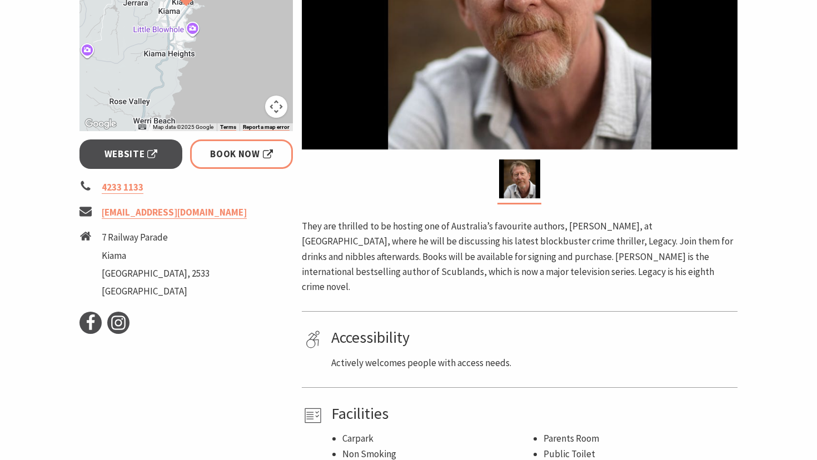
scroll to position [338, 0]
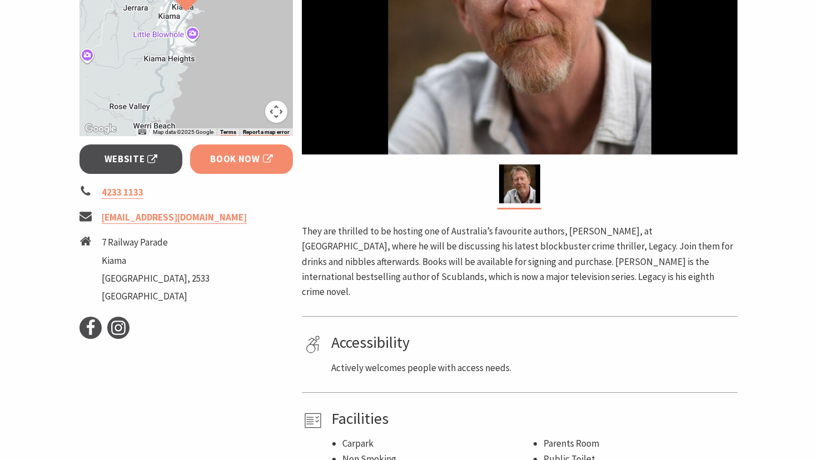
click at [229, 157] on span "Book Now" at bounding box center [241, 159] width 63 height 15
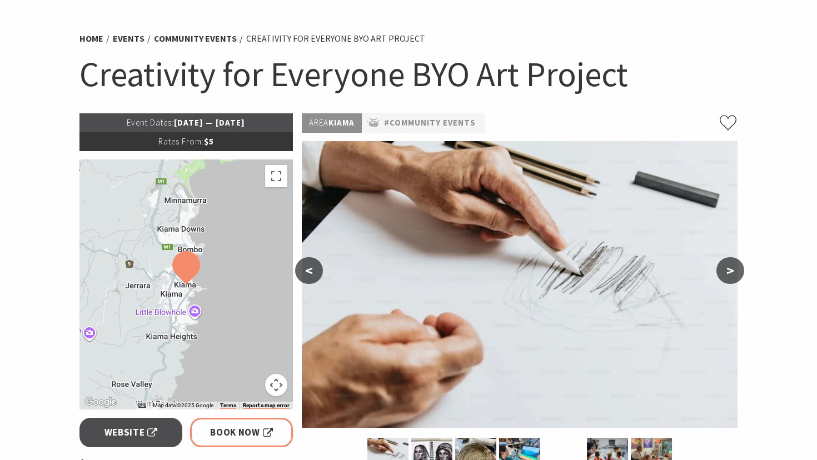
scroll to position [74, 0]
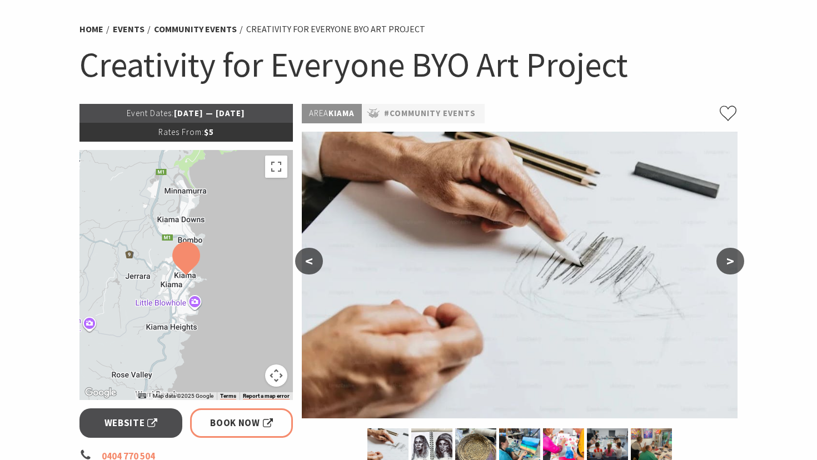
click at [732, 263] on button ">" at bounding box center [730, 261] width 28 height 27
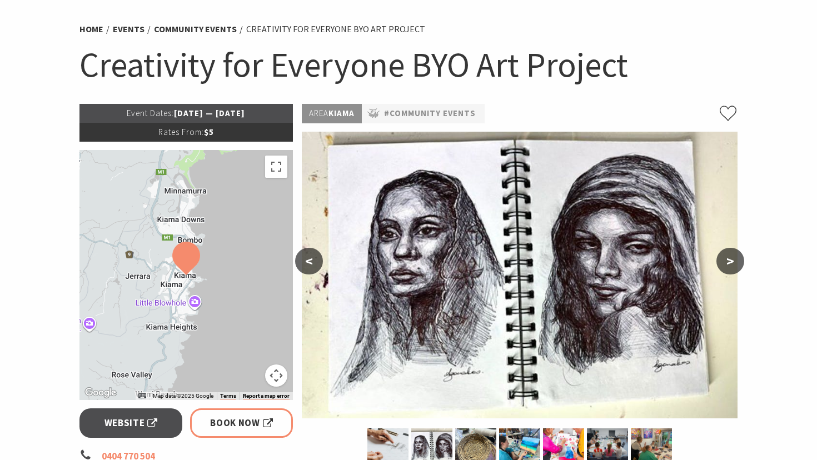
click at [732, 263] on button ">" at bounding box center [730, 261] width 28 height 27
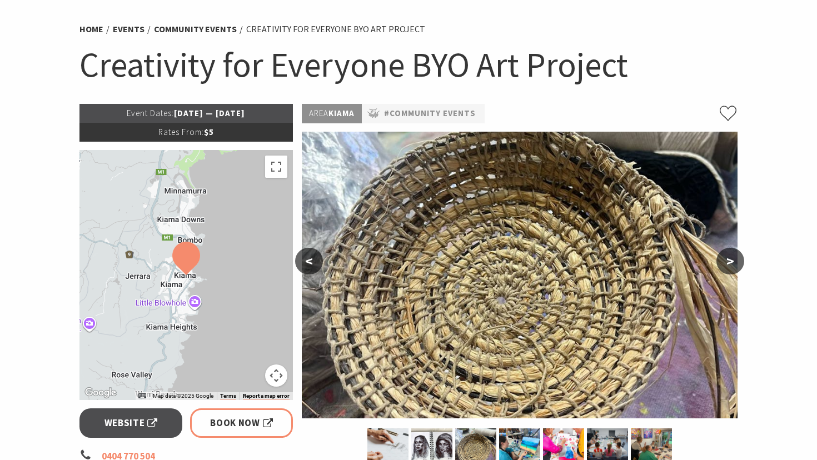
click at [732, 263] on button ">" at bounding box center [730, 261] width 28 height 27
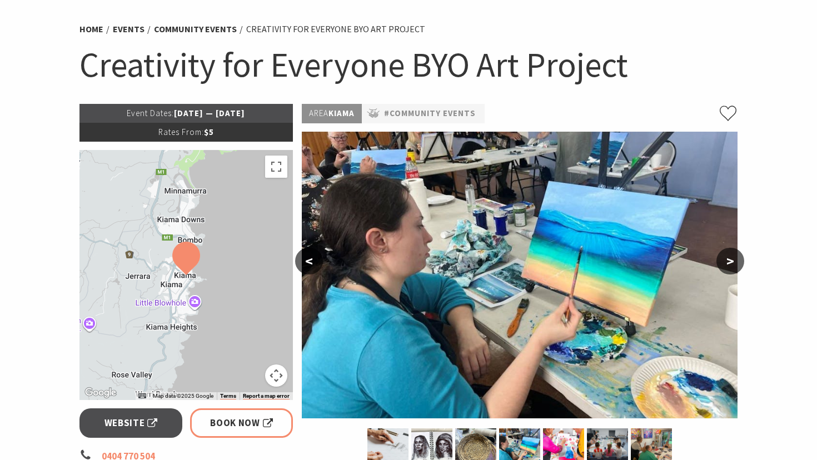
click at [732, 263] on button ">" at bounding box center [730, 261] width 28 height 27
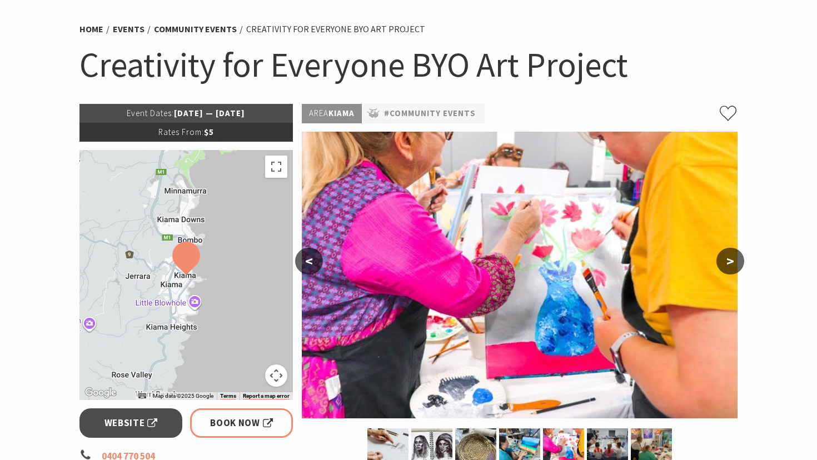
click at [732, 263] on button ">" at bounding box center [730, 261] width 28 height 27
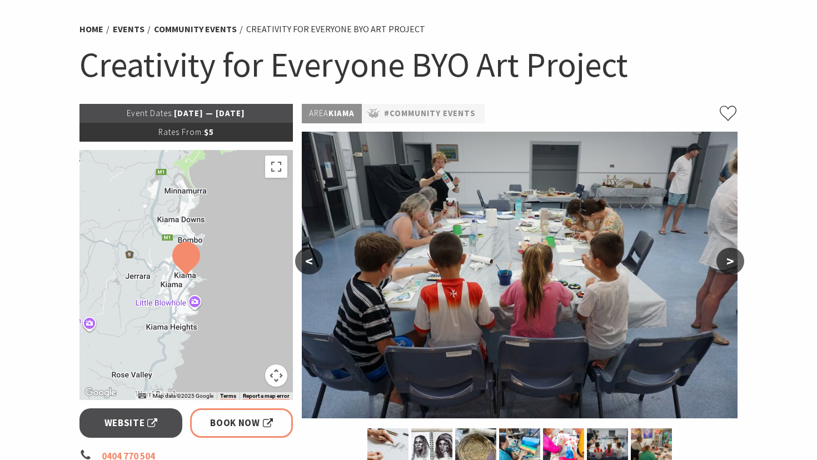
click at [732, 263] on button ">" at bounding box center [730, 261] width 28 height 27
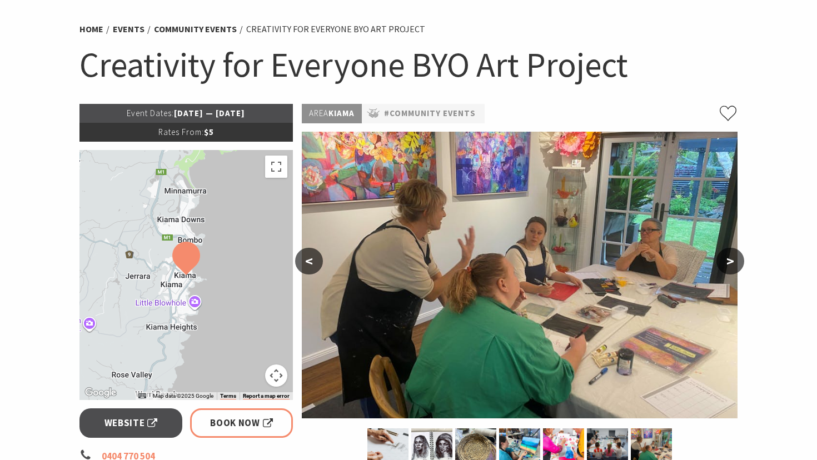
click at [732, 263] on button ">" at bounding box center [730, 261] width 28 height 27
click at [729, 262] on button ">" at bounding box center [730, 261] width 28 height 27
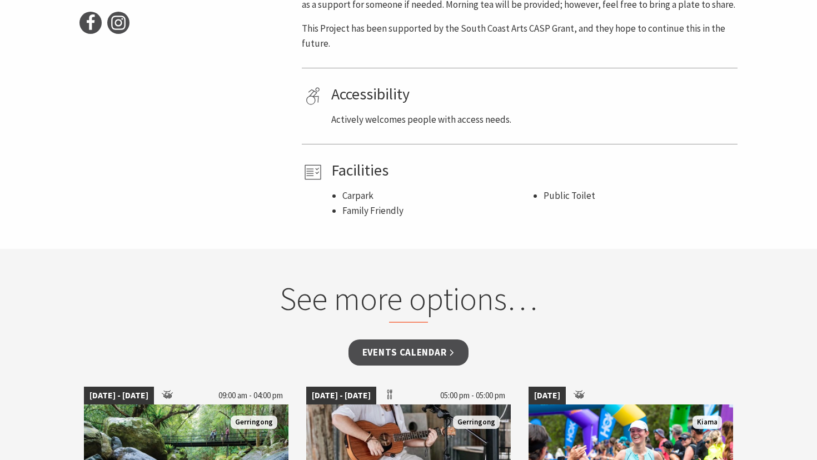
scroll to position [613, 0]
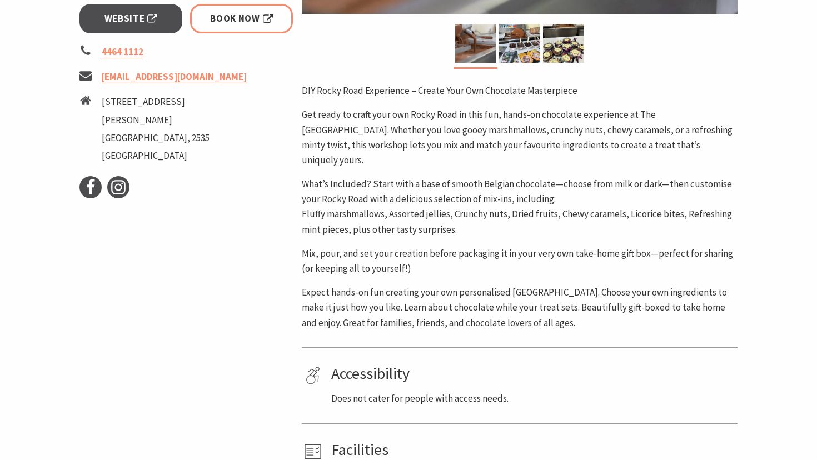
scroll to position [485, 0]
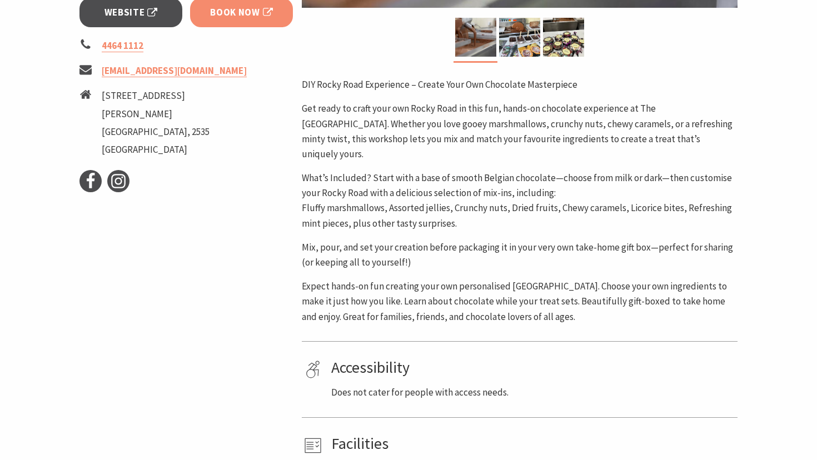
click at [232, 17] on span "Book Now" at bounding box center [241, 12] width 63 height 15
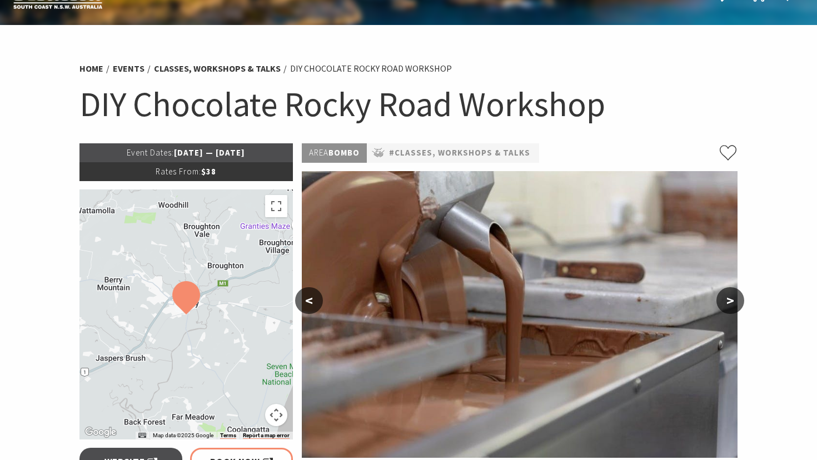
scroll to position [0, 0]
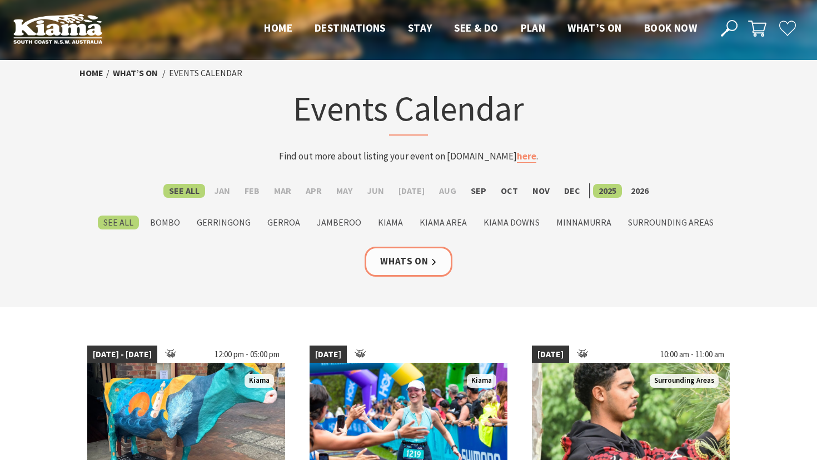
scroll to position [17, 0]
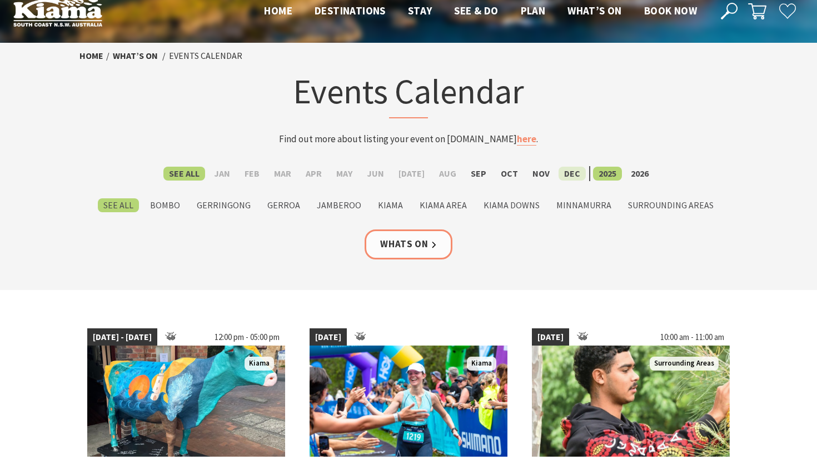
click at [563, 171] on label "Dec" at bounding box center [571, 174] width 27 height 14
click at [0, 0] on input "Dec" at bounding box center [0, 0] width 0 height 0
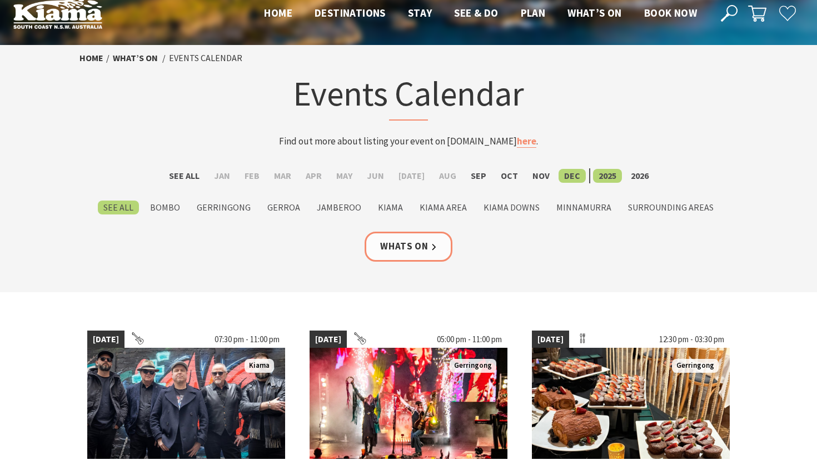
scroll to position [8, 0]
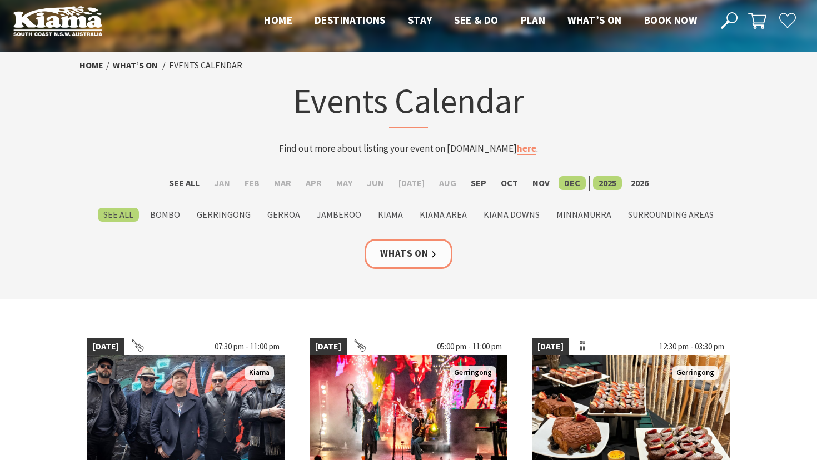
click at [128, 212] on label "See All" at bounding box center [118, 215] width 41 height 14
click at [0, 0] on input "See All" at bounding box center [0, 0] width 0 height 0
click at [390, 213] on label "Kiama" at bounding box center [390, 215] width 36 height 14
click at [0, 0] on input "Kiama" at bounding box center [0, 0] width 0 height 0
click at [407, 254] on link "Whats On" at bounding box center [408, 253] width 88 height 29
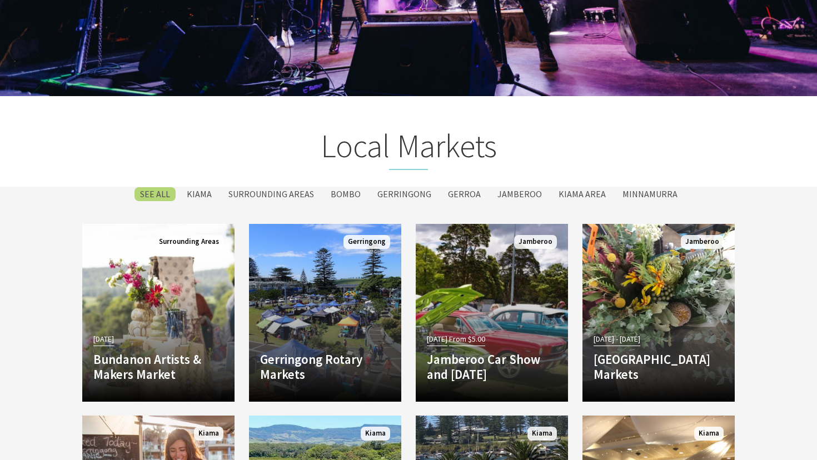
scroll to position [1707, 0]
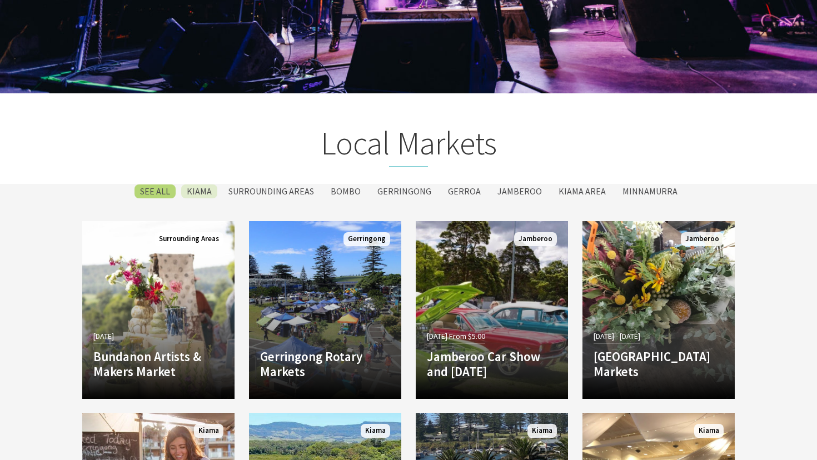
click at [208, 188] on label "Kiama" at bounding box center [199, 191] width 36 height 14
click at [0, 0] on input "Kiama" at bounding box center [0, 0] width 0 height 0
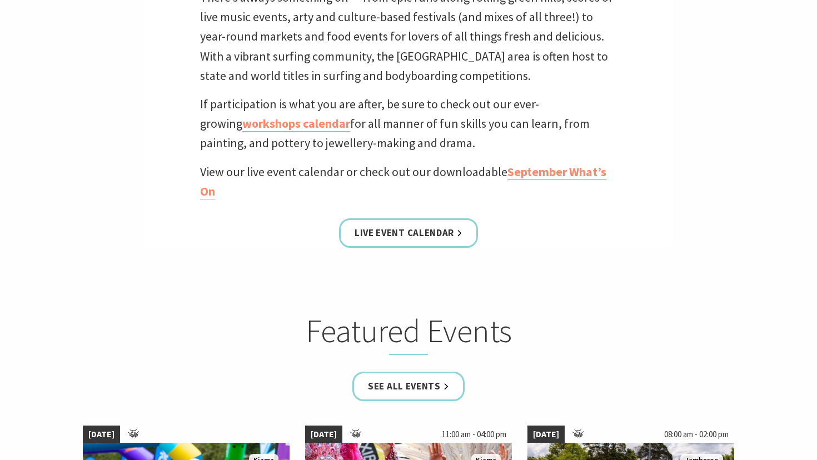
scroll to position [390, 0]
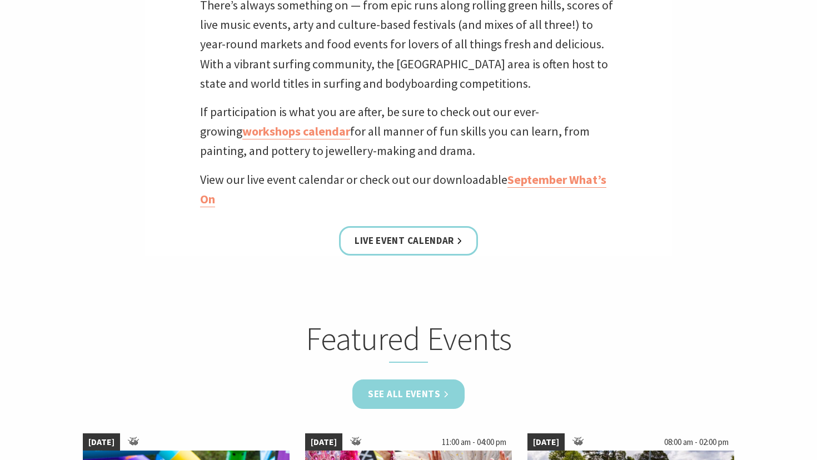
click at [387, 391] on link "See all Events" at bounding box center [408, 394] width 112 height 29
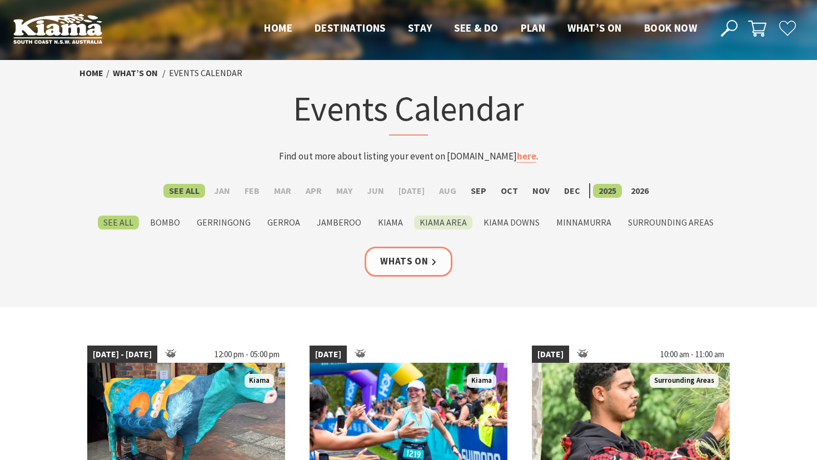
click at [443, 217] on label "Kiama Area" at bounding box center [443, 223] width 58 height 14
click at [0, 0] on input "Kiama Area" at bounding box center [0, 0] width 0 height 0
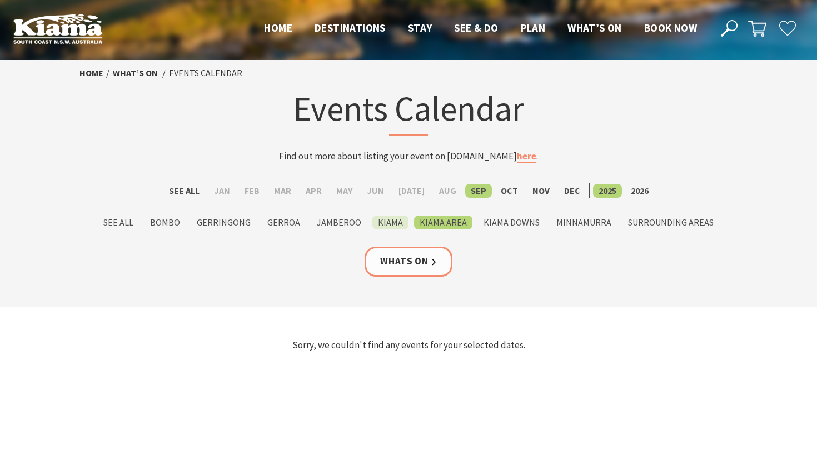
click at [392, 223] on label "Kiama" at bounding box center [390, 223] width 36 height 14
click at [0, 0] on input "Kiama" at bounding box center [0, 0] width 0 height 0
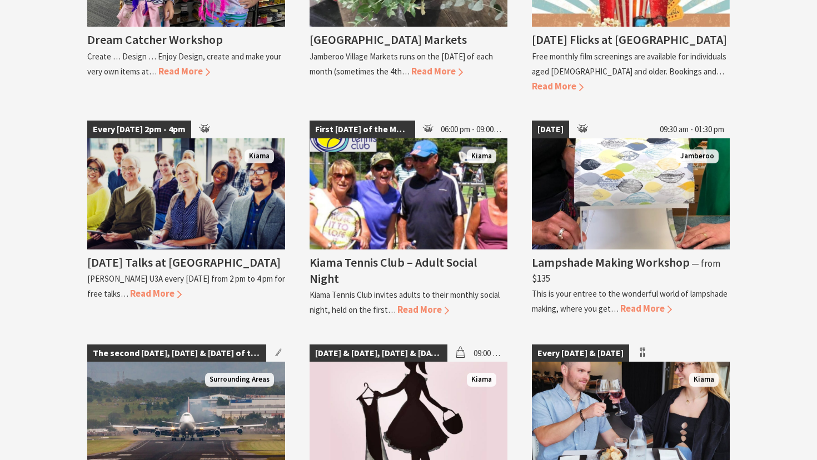
scroll to position [1534, 0]
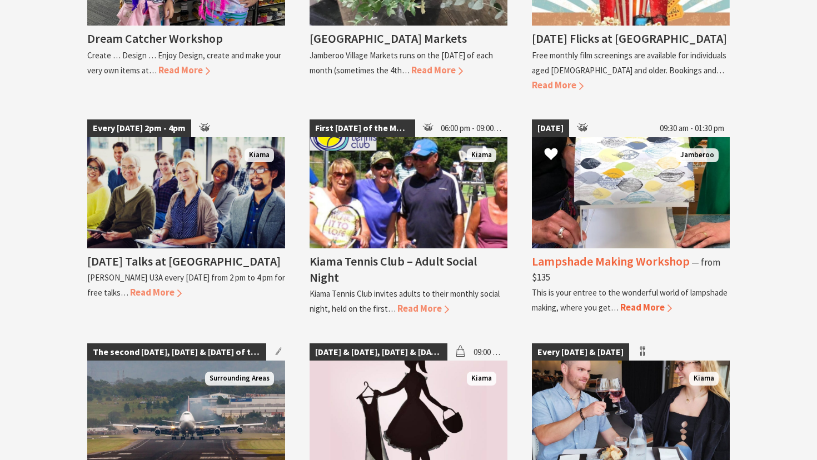
click at [589, 191] on img at bounding box center [631, 192] width 198 height 111
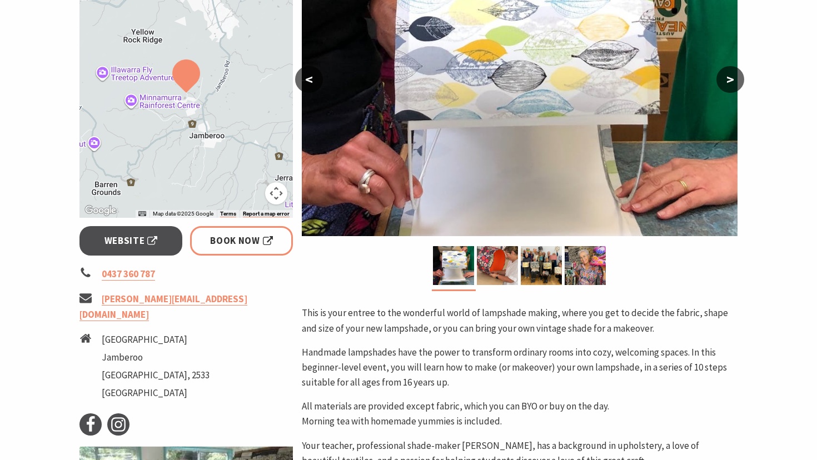
scroll to position [296, 0]
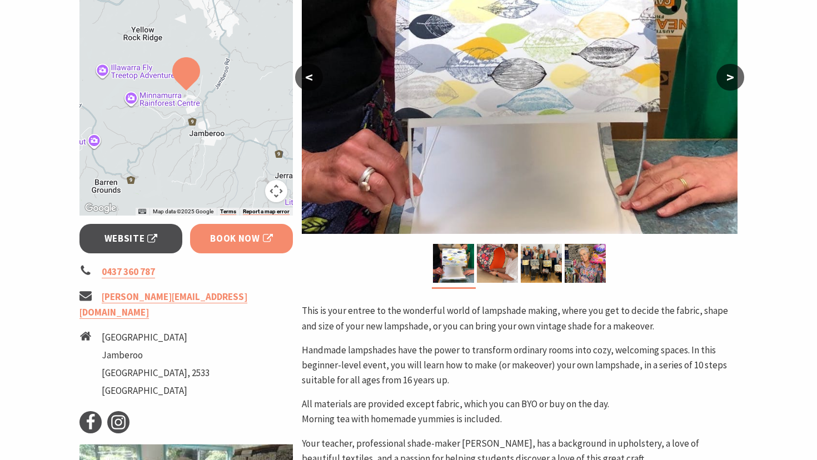
click at [244, 236] on span "Book Now" at bounding box center [241, 238] width 63 height 15
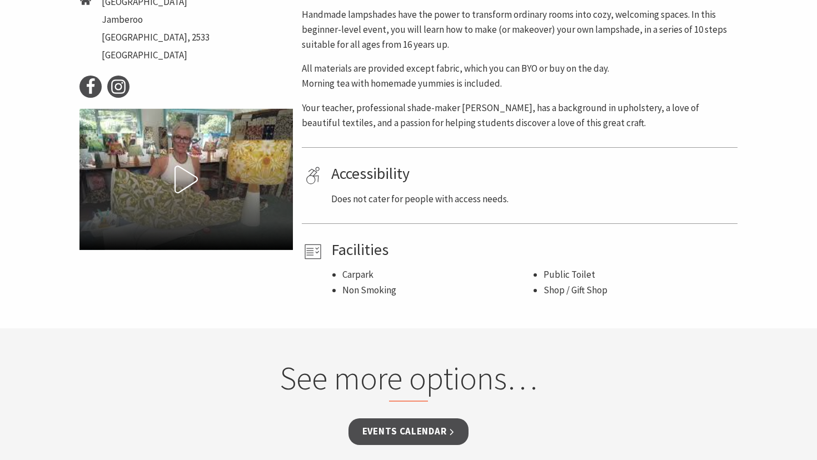
scroll to position [633, 0]
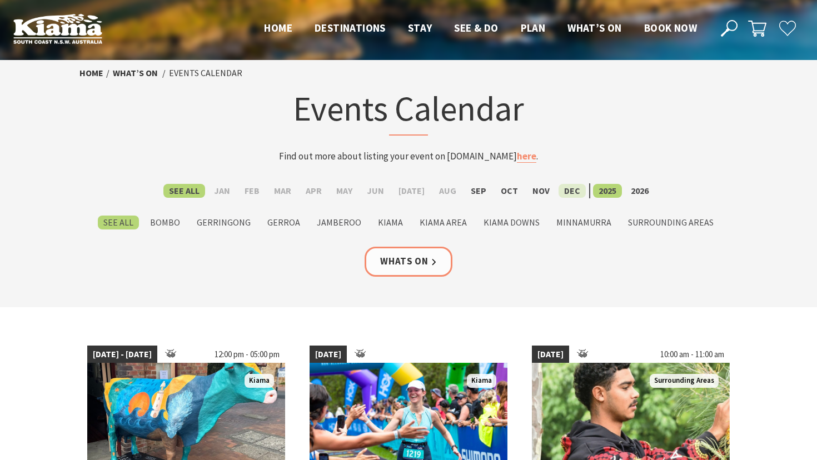
click at [565, 187] on label "Dec" at bounding box center [571, 191] width 27 height 14
click at [0, 0] on input "Dec" at bounding box center [0, 0] width 0 height 0
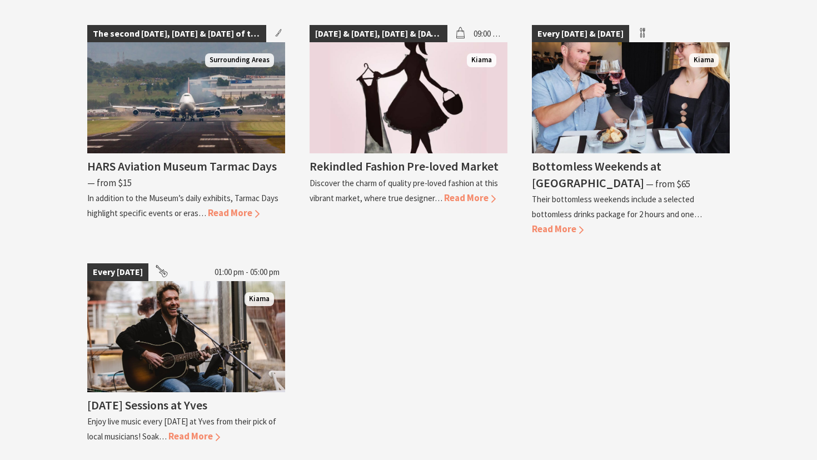
scroll to position [1599, 0]
click at [471, 191] on span "Read More" at bounding box center [470, 197] width 52 height 12
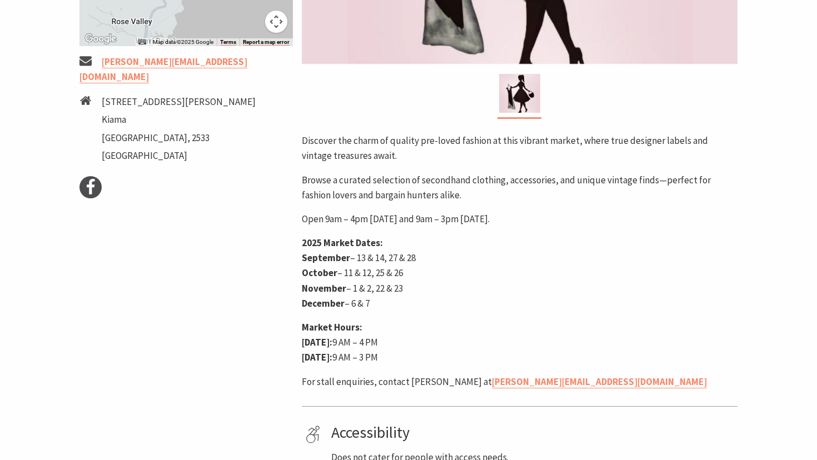
scroll to position [425, 0]
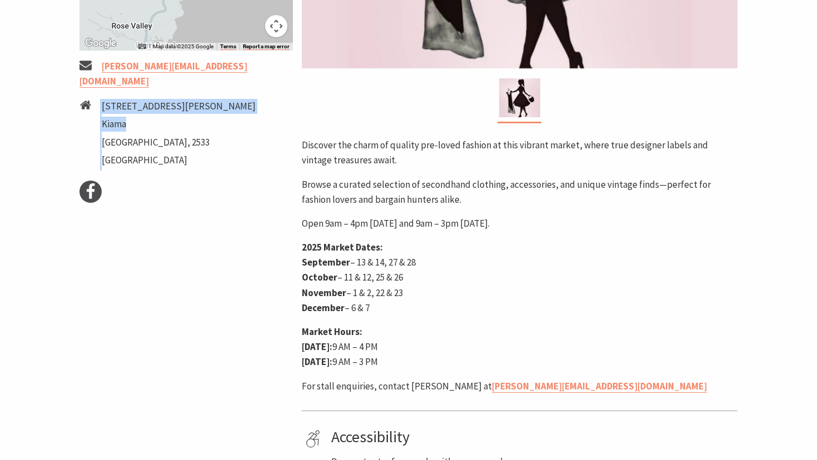
drag, startPoint x: 132, startPoint y: 122, endPoint x: 97, endPoint y: 106, distance: 39.0
click at [97, 106] on li "46 Collins Street Kiama New South Wales, 2533 Australia" at bounding box center [185, 135] width 213 height 72
copy li "46 Collins Street Kiama"
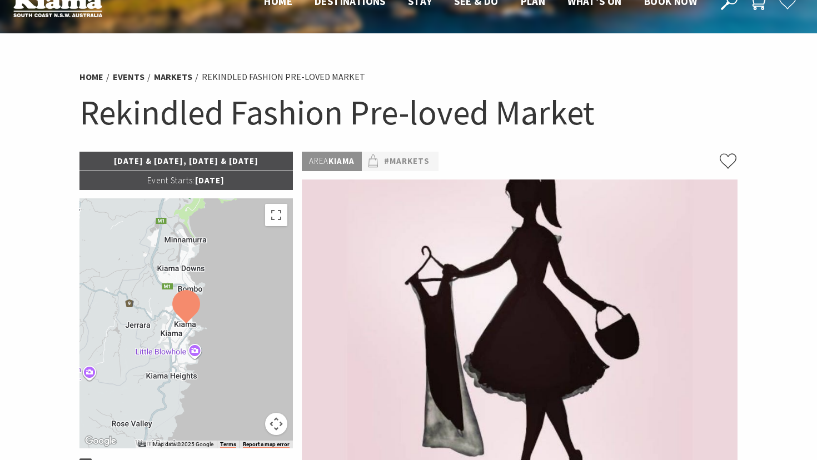
scroll to position [0, 0]
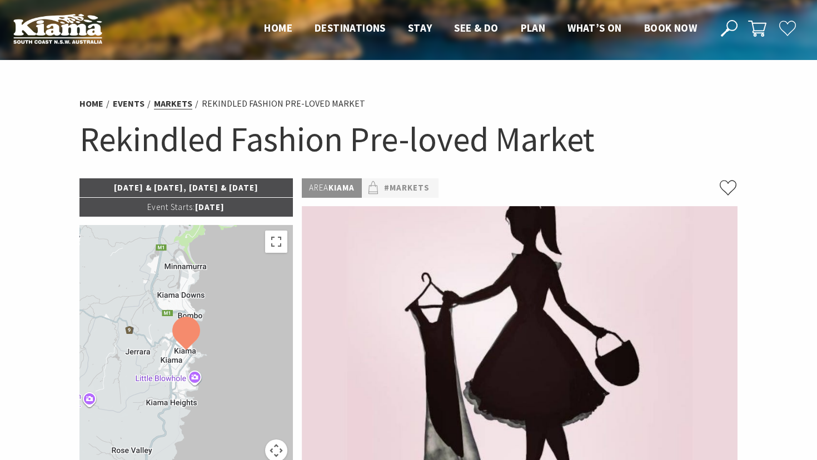
click at [173, 101] on link "Markets" at bounding box center [173, 104] width 38 height 12
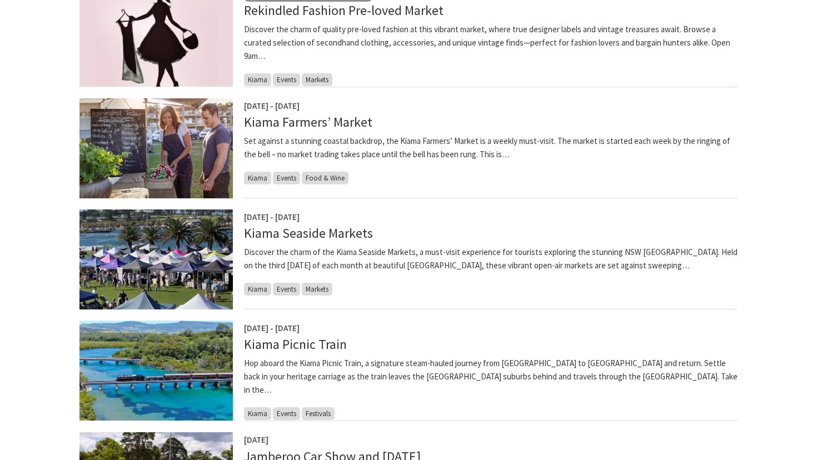
scroll to position [472, 0]
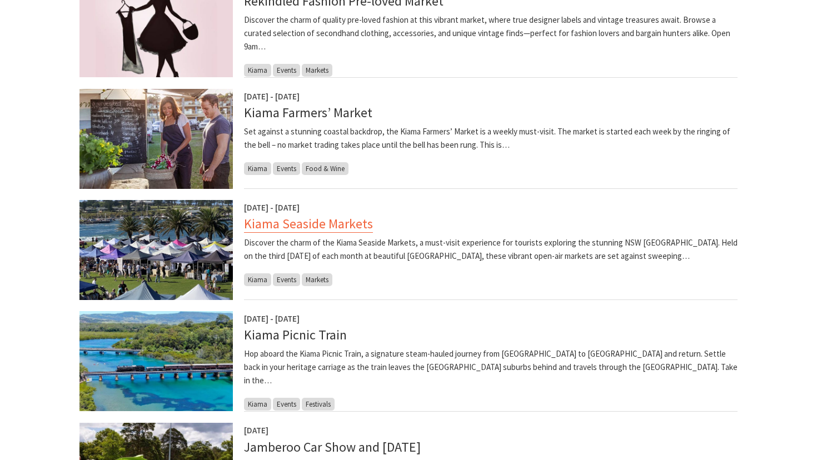
click at [328, 227] on link "Kiama Seaside Markets" at bounding box center [308, 224] width 129 height 18
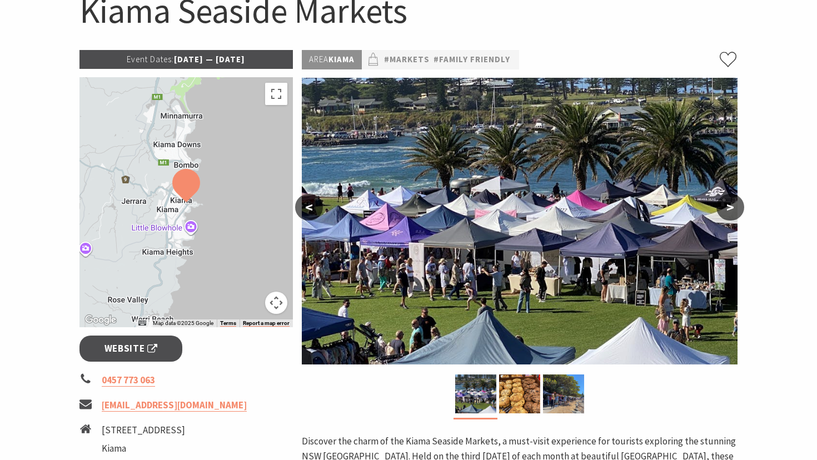
scroll to position [130, 0]
